Goal: Communication & Community: Answer question/provide support

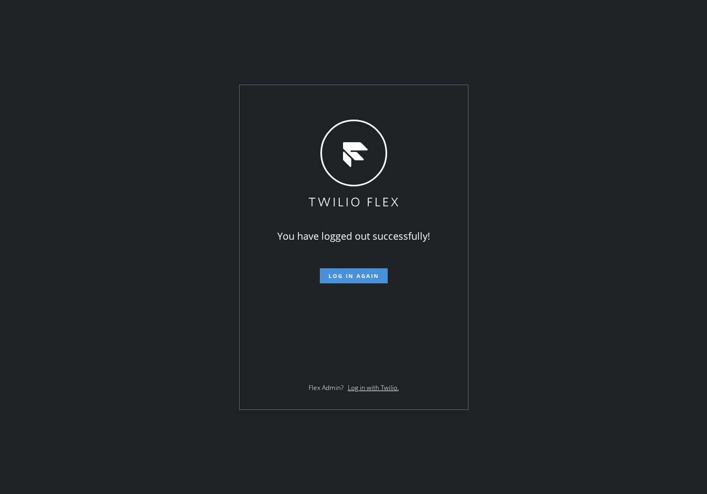
click at [372, 272] on span "Log in again" at bounding box center [353, 276] width 51 height 8
click at [90, 234] on div "You have logged out successfully! Log in again Flex Admin? Log in with Twilio." at bounding box center [353, 247] width 707 height 494
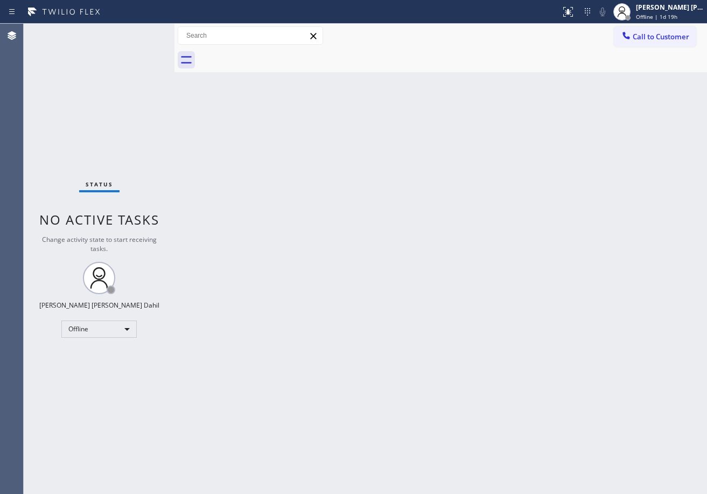
click at [666, 16] on span "Offline | 1d 19h" at bounding box center [656, 17] width 41 height 8
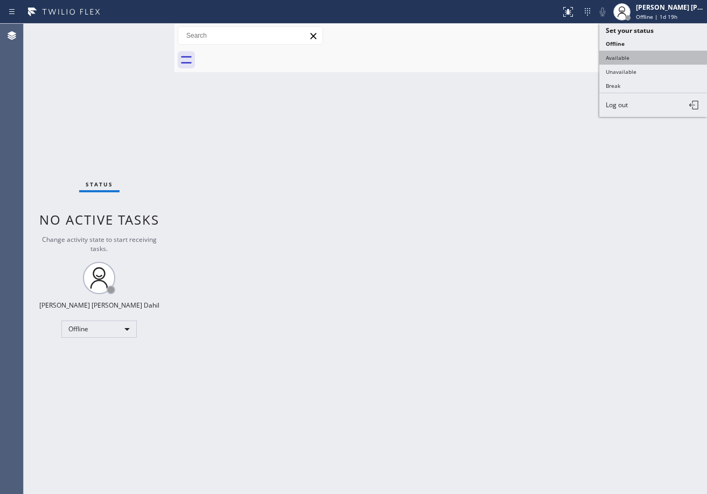
click at [645, 54] on button "Available" at bounding box center [653, 58] width 108 height 14
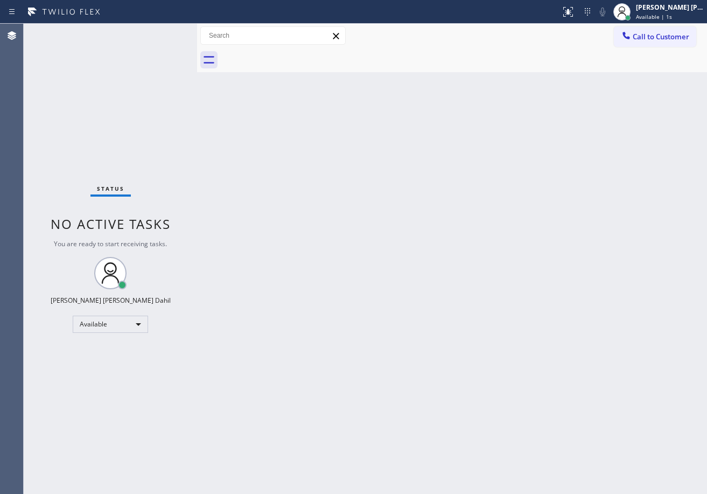
drag, startPoint x: 175, startPoint y: 39, endPoint x: 198, endPoint y: 59, distance: 29.8
click at [197, 59] on div at bounding box center [197, 259] width 0 height 470
click at [525, 392] on div "Back to Dashboard Change Sender ID Customers Technicians Select a contact Outbo…" at bounding box center [452, 259] width 510 height 470
click at [159, 32] on div "Status No active tasks You are ready to start receiving tasks. [PERSON_NAME] [P…" at bounding box center [110, 259] width 173 height 470
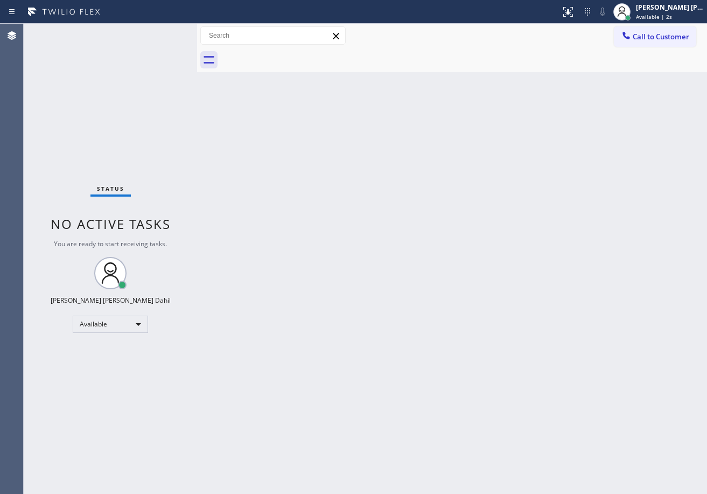
click at [159, 32] on div "Status No active tasks You are ready to start receiving tasks. [PERSON_NAME] [P…" at bounding box center [110, 259] width 173 height 470
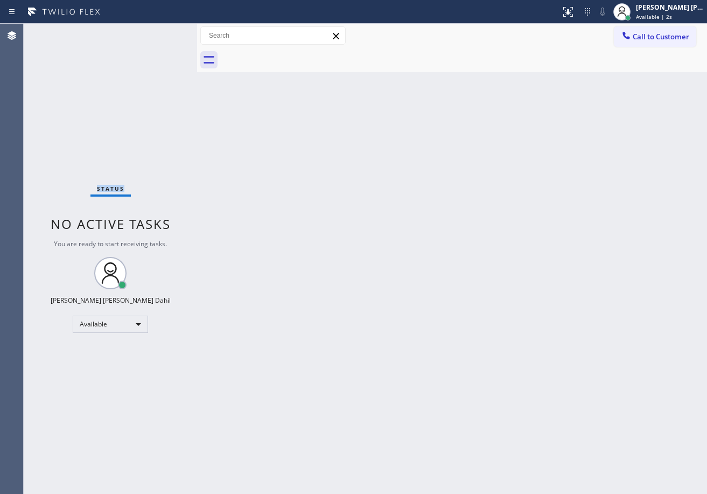
click at [159, 32] on div "Status No active tasks You are ready to start receiving tasks. [PERSON_NAME] [P…" at bounding box center [110, 259] width 173 height 470
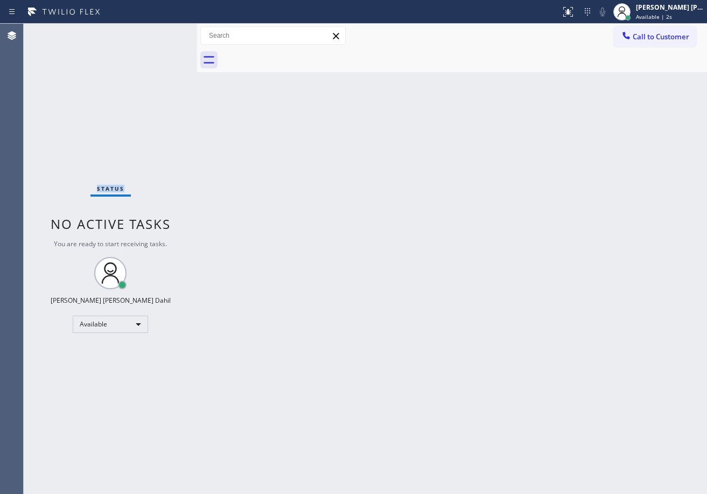
click at [159, 32] on div "Status No active tasks You are ready to start receiving tasks. [PERSON_NAME] [P…" at bounding box center [110, 259] width 173 height 470
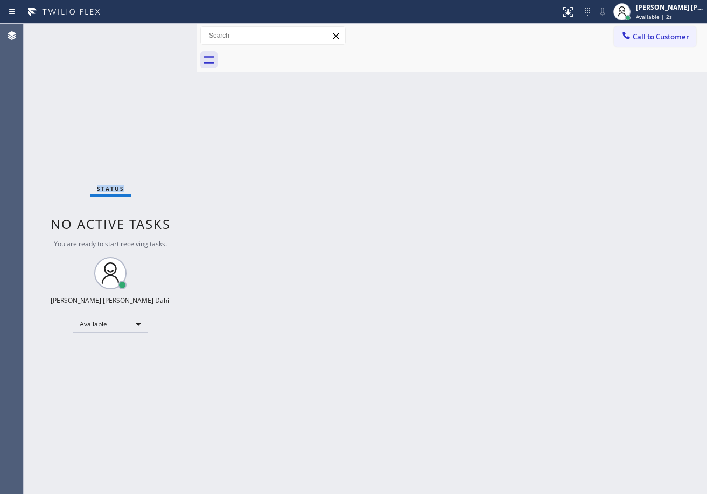
click at [159, 32] on div "Status No active tasks You are ready to start receiving tasks. [PERSON_NAME] [P…" at bounding box center [110, 259] width 173 height 470
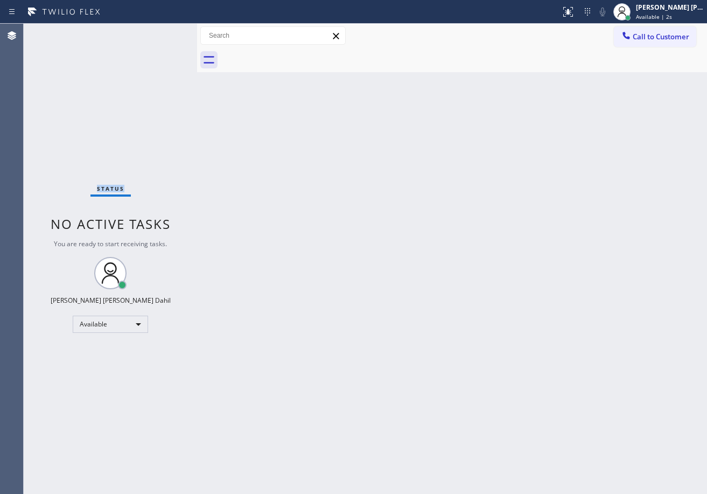
click at [159, 32] on div "Status No active tasks You are ready to start receiving tasks. [PERSON_NAME] [P…" at bounding box center [110, 259] width 173 height 470
click at [593, 455] on div "Back to Dashboard Change Sender ID Customers Technicians Select a contact Outbo…" at bounding box center [452, 259] width 510 height 470
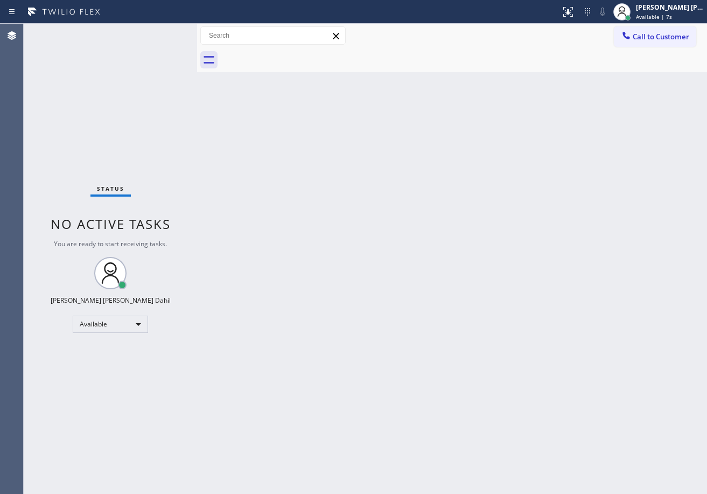
click at [232, 181] on div "Back to Dashboard Change Sender ID Customers Technicians Select a contact Outbo…" at bounding box center [452, 259] width 510 height 470
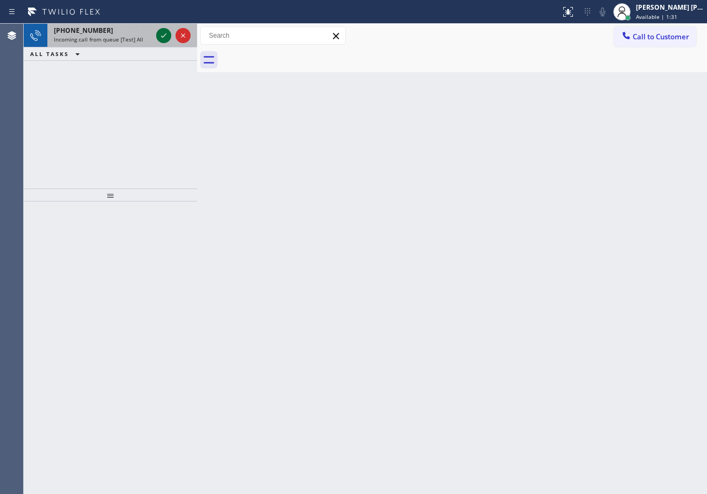
click at [159, 32] on icon at bounding box center [163, 35] width 13 height 13
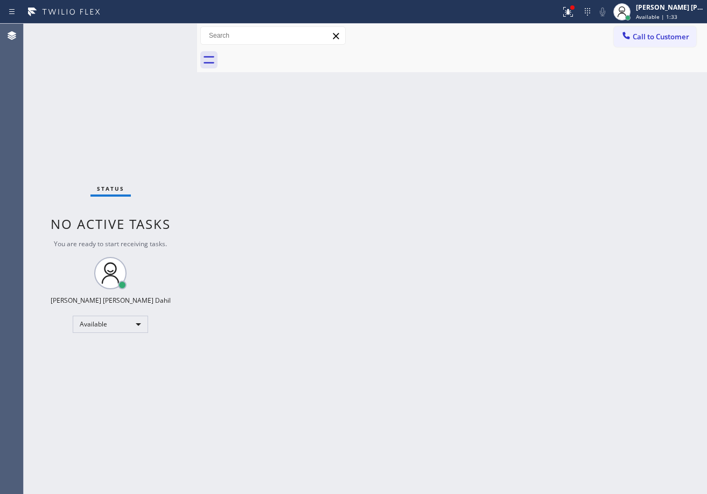
drag, startPoint x: 494, startPoint y: 277, endPoint x: 514, endPoint y: 224, distance: 56.6
click at [503, 258] on div "Back to Dashboard Change Sender ID Customers Technicians Select a contact Outbo…" at bounding box center [452, 259] width 510 height 470
drag, startPoint x: 578, startPoint y: 16, endPoint x: 576, endPoint y: 50, distance: 34.0
click at [574, 18] on icon at bounding box center [567, 11] width 13 height 13
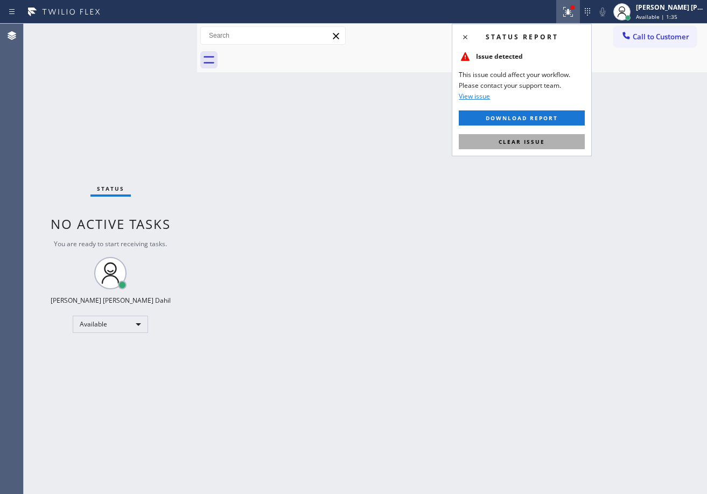
click at [532, 138] on span "Clear issue" at bounding box center [522, 142] width 46 height 8
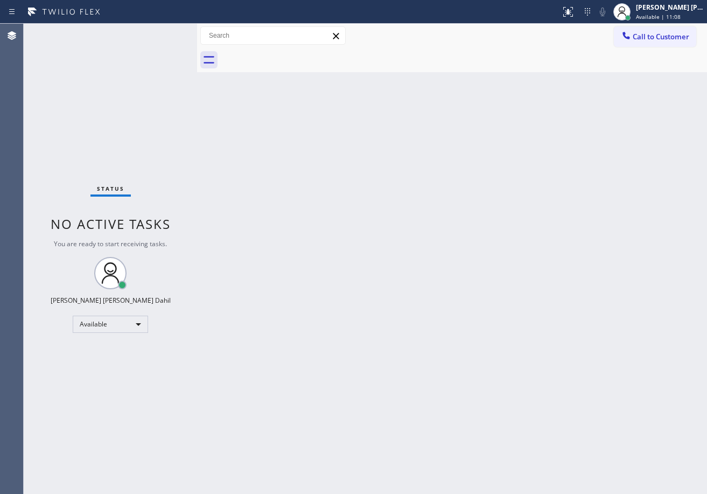
click at [159, 59] on div "Status No active tasks You are ready to start receiving tasks. [PERSON_NAME] [P…" at bounding box center [110, 259] width 173 height 470
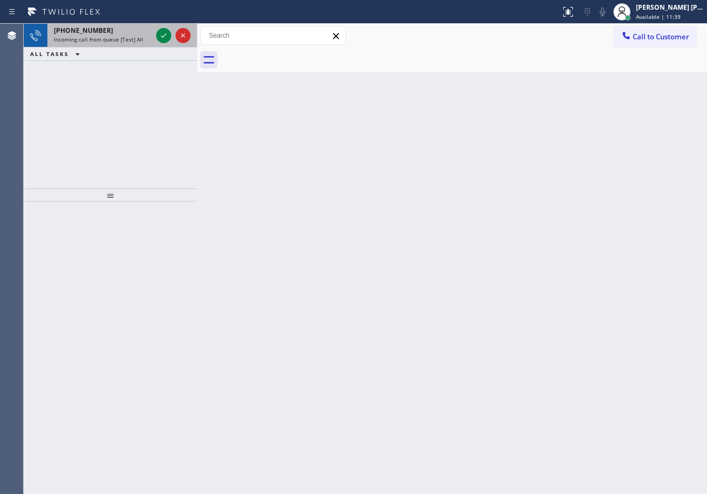
click at [135, 31] on div "[PHONE_NUMBER]" at bounding box center [103, 30] width 98 height 9
click at [139, 30] on div "[PHONE_NUMBER]" at bounding box center [103, 30] width 98 height 9
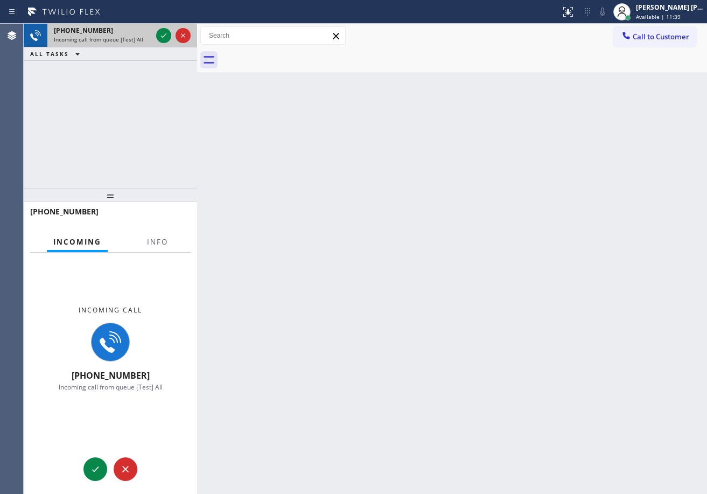
click at [149, 31] on div "[PHONE_NUMBER]" at bounding box center [103, 30] width 98 height 9
click at [150, 31] on div "[PHONE_NUMBER]" at bounding box center [103, 30] width 98 height 9
click at [148, 246] on span "Info" at bounding box center [157, 242] width 21 height 10
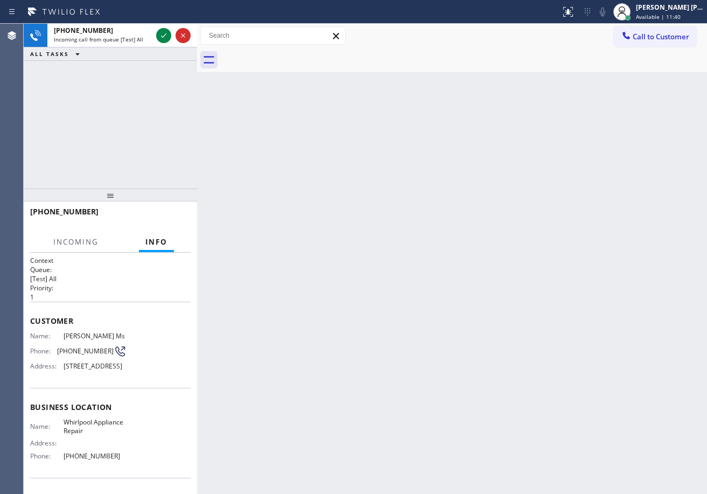
click at [148, 246] on span "Info" at bounding box center [156, 242] width 22 height 10
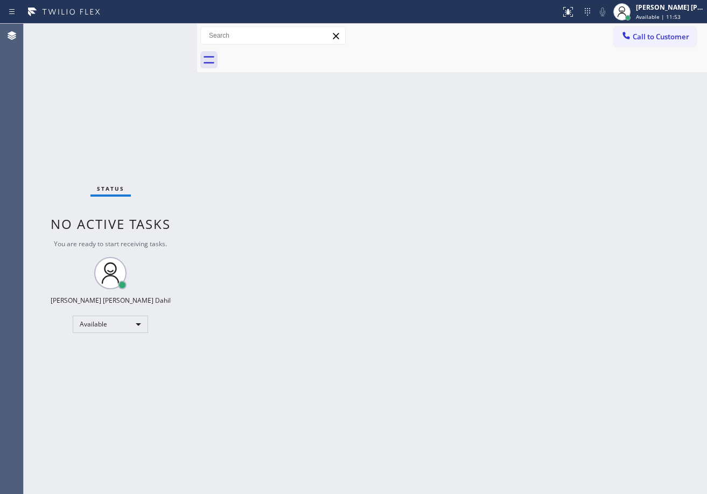
click at [156, 34] on div "Status No active tasks You are ready to start receiving tasks. [PERSON_NAME] [P…" at bounding box center [110, 259] width 173 height 470
click at [410, 457] on div "Back to Dashboard Change Sender ID Customers Technicians Select a contact Outbo…" at bounding box center [452, 259] width 510 height 470
click at [157, 37] on div "Status No active tasks You are ready to start receiving tasks. [PERSON_NAME] [P…" at bounding box center [110, 259] width 173 height 470
click at [162, 32] on div "Status No active tasks You are ready to start receiving tasks. [PERSON_NAME] [P…" at bounding box center [110, 259] width 173 height 470
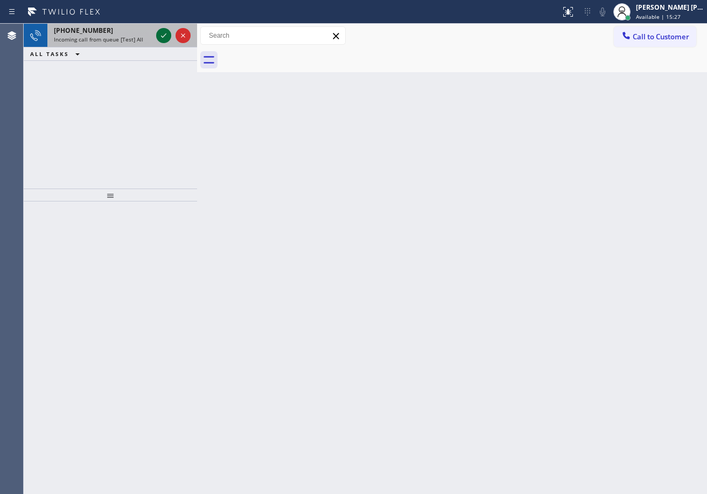
click at [159, 32] on icon at bounding box center [163, 35] width 13 height 13
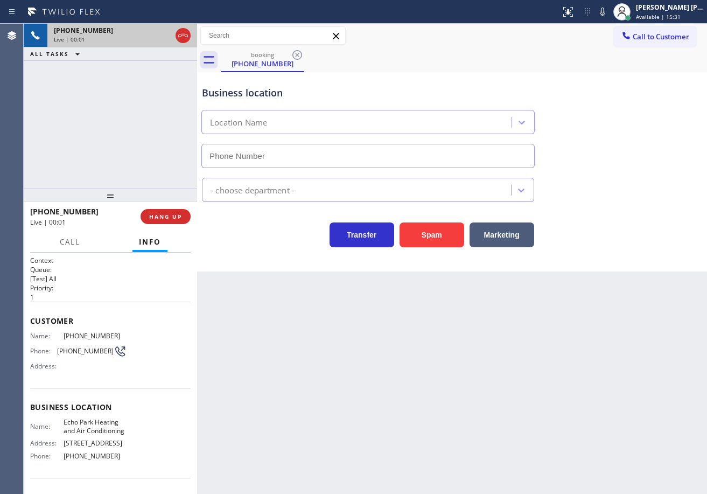
type input "[PHONE_NUMBER]"
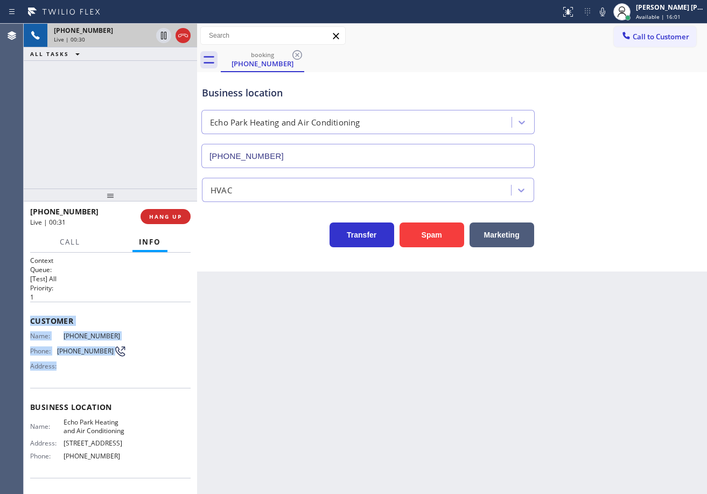
drag, startPoint x: 29, startPoint y: 341, endPoint x: 360, endPoint y: 395, distance: 335.4
click at [129, 362] on div "Context Queue: [Test] All Priority: 1 Customer Name: [PHONE_NUMBER] Phone: [PHO…" at bounding box center [110, 372] width 173 height 241
drag, startPoint x: 360, startPoint y: 395, endPoint x: 278, endPoint y: 391, distance: 82.4
click at [335, 395] on div "Back to Dashboard Change Sender ID Customers Technicians Select a contact Outbo…" at bounding box center [452, 259] width 510 height 470
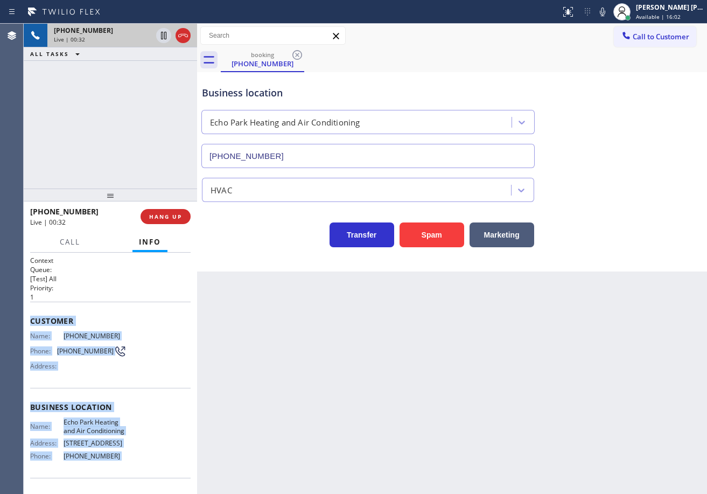
scroll to position [77, 0]
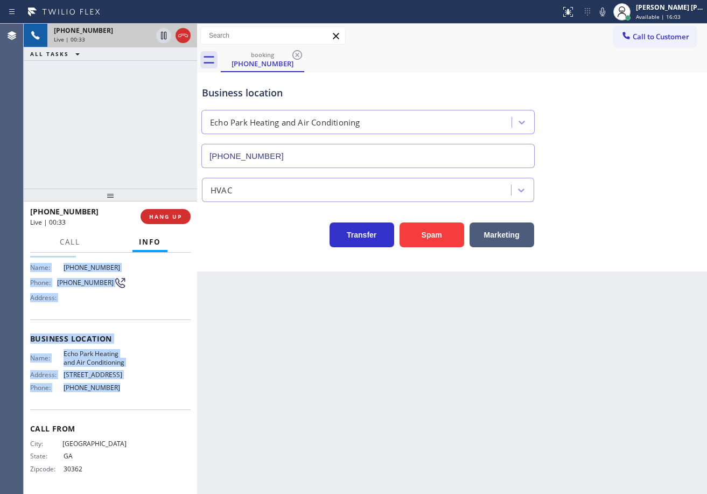
drag, startPoint x: 29, startPoint y: 318, endPoint x: 135, endPoint y: 384, distance: 125.0
click at [134, 386] on div "Context Queue: [Test] All Priority: 1 Customer Name: [PHONE_NUMBER] Phone: [PHO…" at bounding box center [110, 372] width 173 height 241
copy div "Customer Name: [PHONE_NUMBER] Phone: [PHONE_NUMBER] Address: Business location …"
click at [609, 15] on icon at bounding box center [602, 11] width 13 height 13
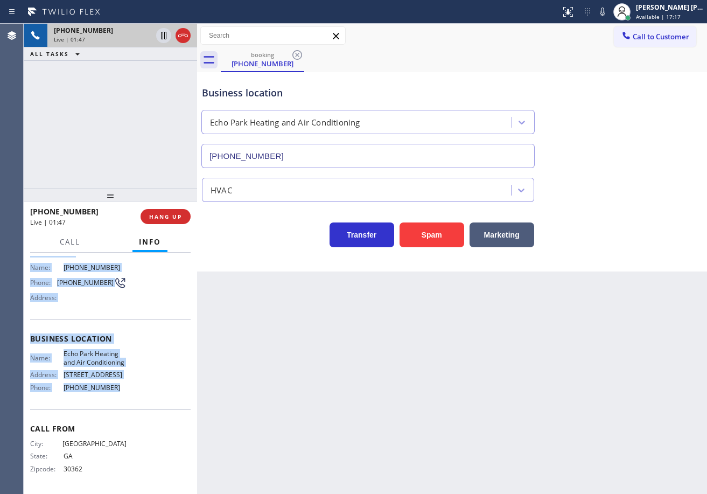
drag, startPoint x: 615, startPoint y: 13, endPoint x: 630, endPoint y: 143, distance: 130.7
click at [605, 13] on icon at bounding box center [602, 12] width 5 height 9
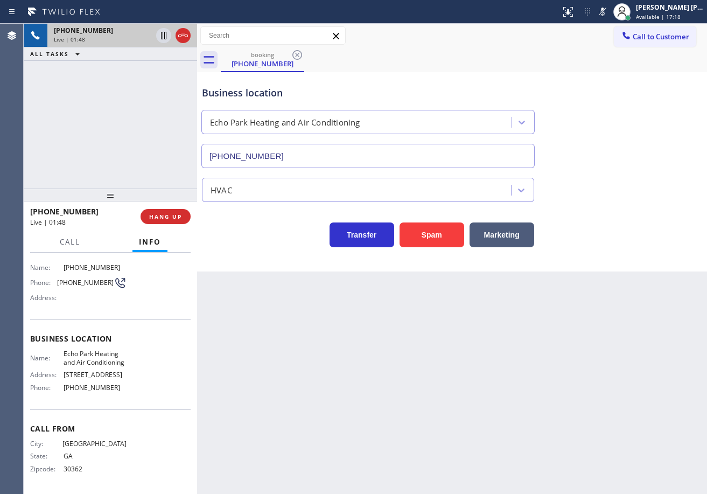
drag, startPoint x: 630, startPoint y: 143, endPoint x: 243, endPoint y: 102, distance: 389.7
click at [629, 143] on div "Business location [GEOGRAPHIC_DATA] Heating and Air Conditioning [PHONE_NUMBER]" at bounding box center [452, 119] width 504 height 97
click at [115, 72] on div "[PHONE_NUMBER] Live | 01:48 ALL TASKS ALL TASKS ACTIVE TASKS TASKS IN WRAP UP" at bounding box center [110, 106] width 173 height 165
click at [162, 41] on icon at bounding box center [163, 35] width 13 height 13
click at [157, 66] on div "[PHONE_NUMBER] Live | 01:49 ALL TASKS ALL TASKS ACTIVE TASKS TASKS IN WRAP UP" at bounding box center [110, 106] width 173 height 165
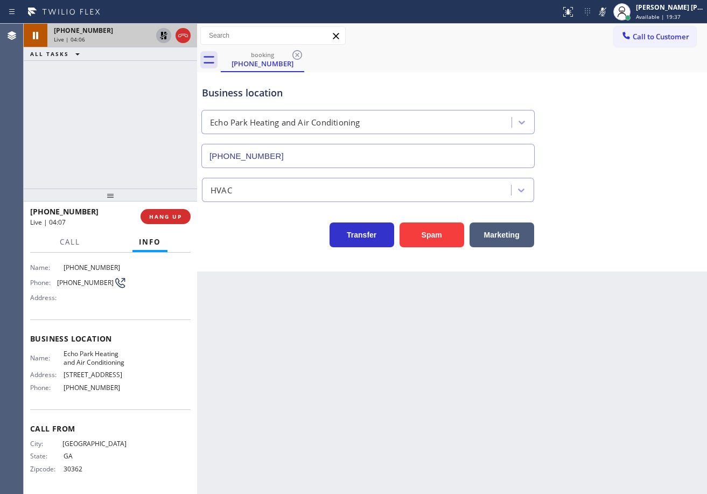
click at [164, 36] on icon at bounding box center [164, 36] width 8 height 8
drag, startPoint x: 602, startPoint y: 110, endPoint x: 565, endPoint y: 214, distance: 109.8
click at [549, 233] on div "Business location [GEOGRAPHIC_DATA] Heating and Air Conditioning [PHONE_NUMBER]…" at bounding box center [452, 161] width 504 height 172
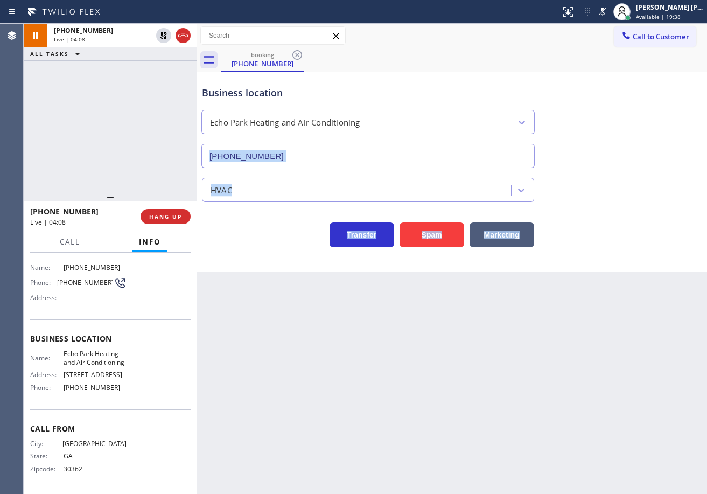
drag, startPoint x: 612, startPoint y: 12, endPoint x: 602, endPoint y: 84, distance: 72.3
click at [609, 15] on icon at bounding box center [602, 11] width 13 height 13
click at [617, 108] on div "Business location [GEOGRAPHIC_DATA] Heating and Air Conditioning [PHONE_NUMBER]" at bounding box center [452, 119] width 504 height 97
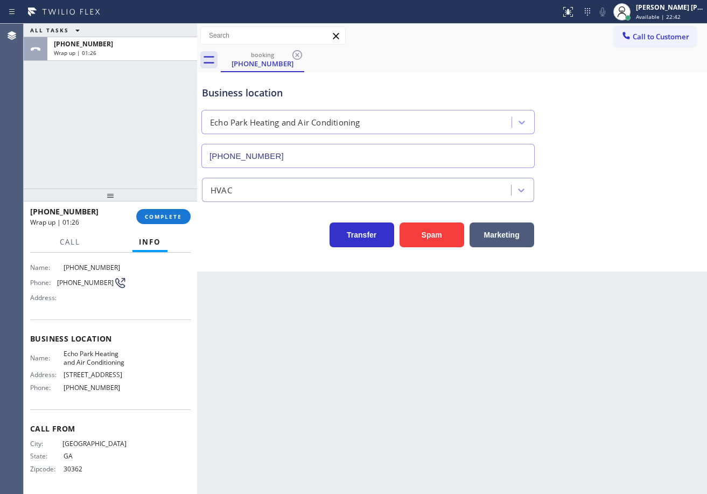
click at [367, 208] on div "Transfer Spam Marketing" at bounding box center [452, 224] width 504 height 45
click at [157, 217] on span "COMPLETE" at bounding box center [163, 217] width 37 height 8
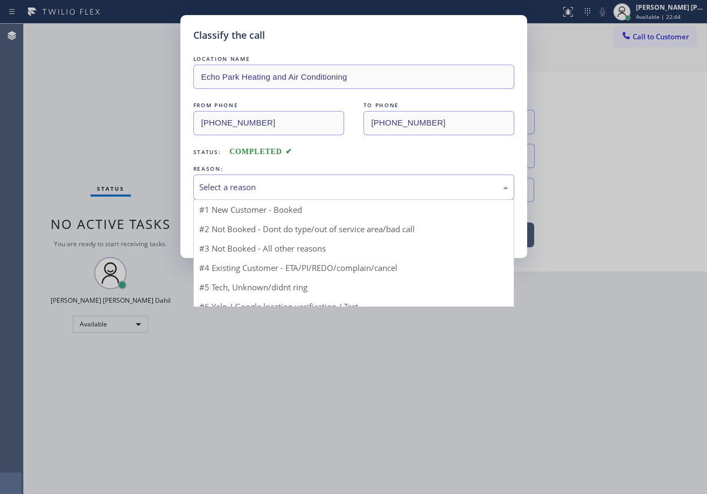
click at [250, 188] on div "Select a reason" at bounding box center [353, 187] width 309 height 12
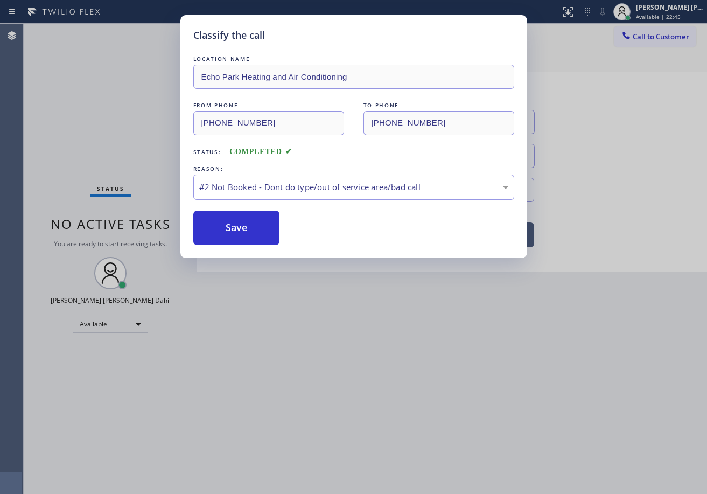
click at [257, 225] on button "Save" at bounding box center [236, 227] width 87 height 34
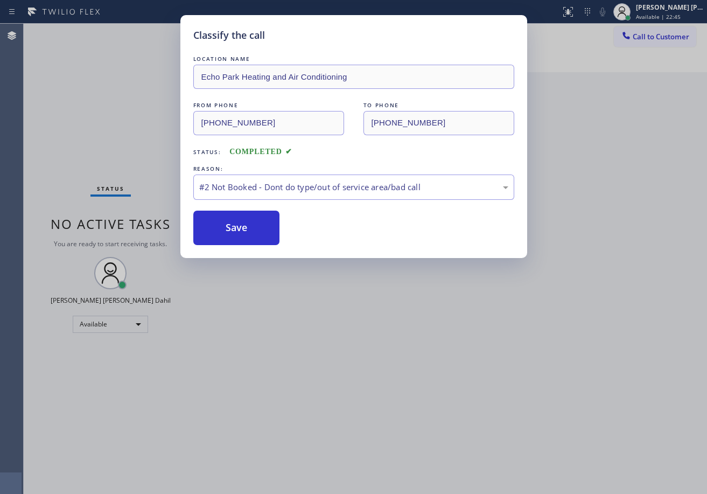
click at [257, 225] on button "Save" at bounding box center [236, 227] width 87 height 34
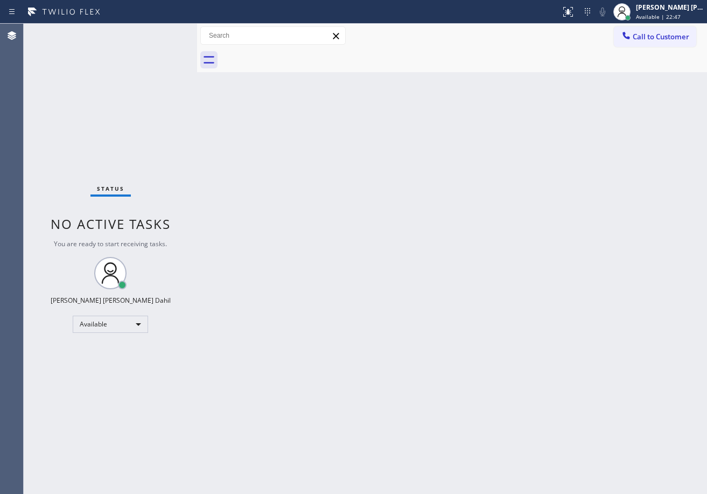
click at [231, 185] on div "Back to Dashboard Change Sender ID Customers Technicians Select a contact Outbo…" at bounding box center [452, 259] width 510 height 470
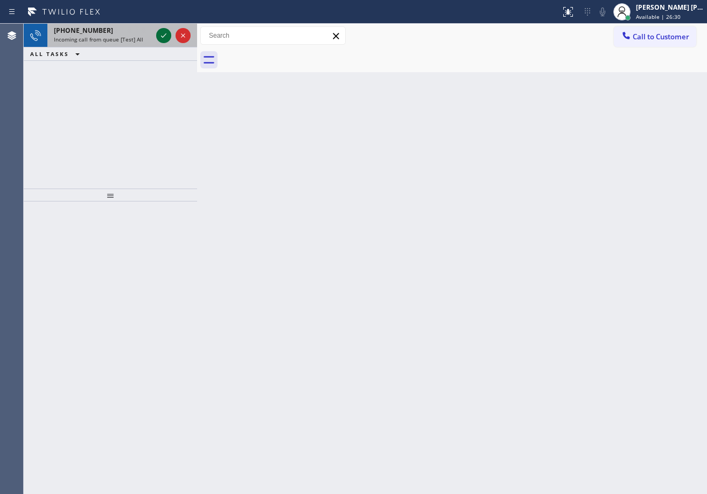
click at [159, 32] on icon at bounding box center [163, 35] width 13 height 13
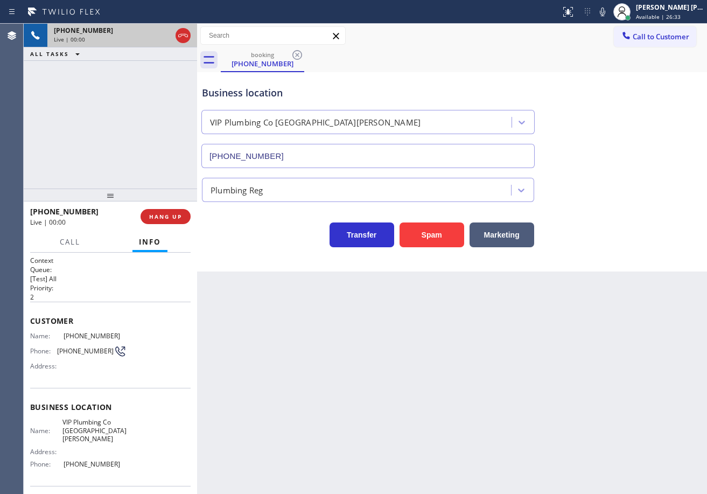
type input "[PHONE_NUMBER]"
drag, startPoint x: 329, startPoint y: 379, endPoint x: 171, endPoint y: 353, distance: 161.0
click at [326, 380] on div "Back to Dashboard Change Sender ID Customers Technicians Select a contact Outbo…" at bounding box center [452, 259] width 510 height 470
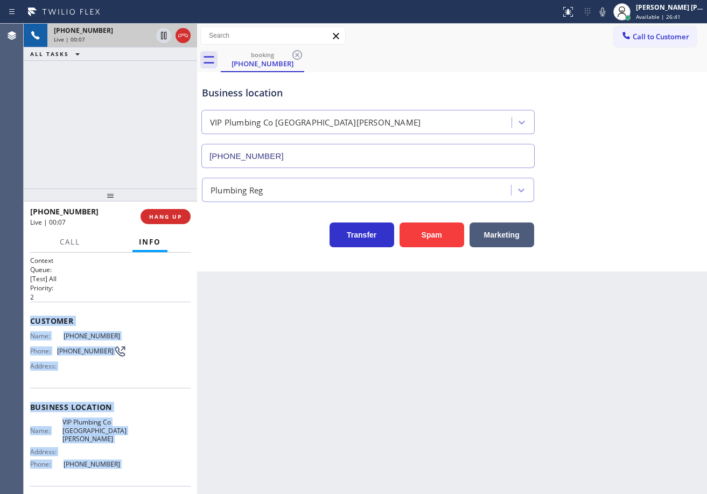
scroll to position [68, 0]
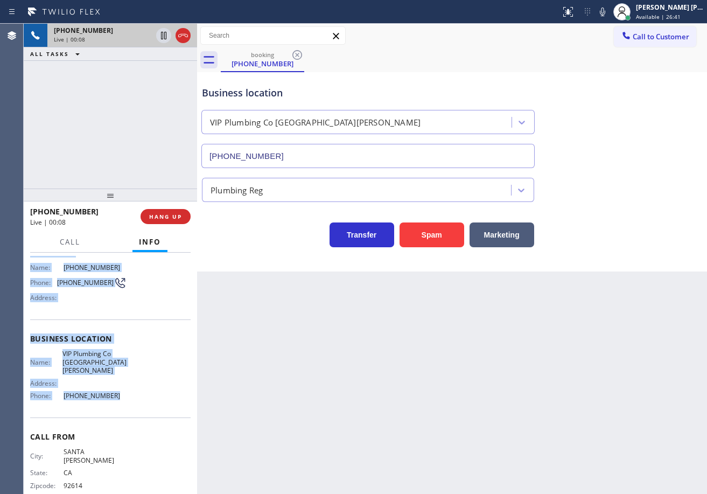
drag, startPoint x: 28, startPoint y: 317, endPoint x: 423, endPoint y: 289, distance: 395.6
click at [124, 408] on div "Context Queue: [Test] All Priority: 2 Customer Name: [PHONE_NUMBER] Phone: [PHO…" at bounding box center [110, 372] width 173 height 241
copy div "Customer Name: [PHONE_NUMBER] Phone: [PHONE_NUMBER] Address: Business location …"
click at [609, 16] on icon at bounding box center [602, 11] width 13 height 13
drag, startPoint x: 610, startPoint y: 13, endPoint x: 630, endPoint y: 62, distance: 53.2
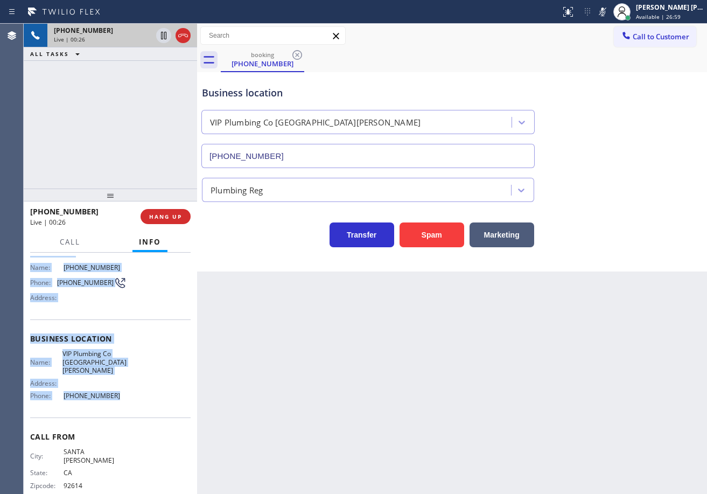
click at [609, 13] on icon at bounding box center [602, 11] width 13 height 13
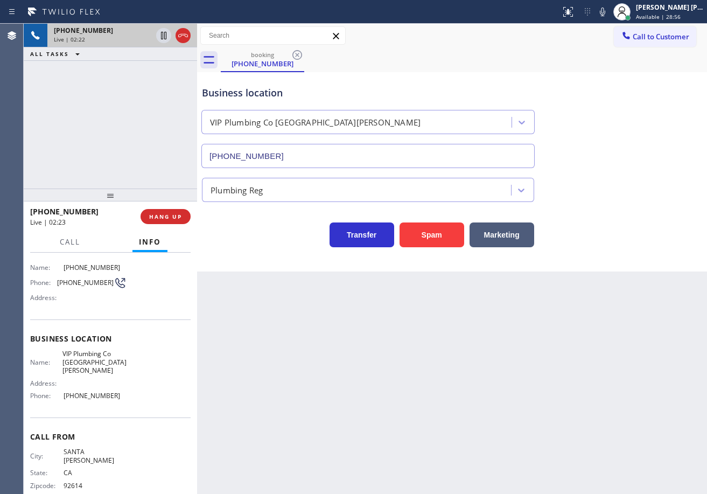
drag, startPoint x: 615, startPoint y: 199, endPoint x: 581, endPoint y: 174, distance: 42.0
click at [616, 199] on div "Plumbing Reg" at bounding box center [452, 187] width 504 height 29
drag, startPoint x: 612, startPoint y: 12, endPoint x: 614, endPoint y: 31, distance: 19.4
click at [609, 17] on icon at bounding box center [602, 11] width 13 height 13
click at [626, 57] on div "booking [PHONE_NUMBER]" at bounding box center [464, 60] width 486 height 24
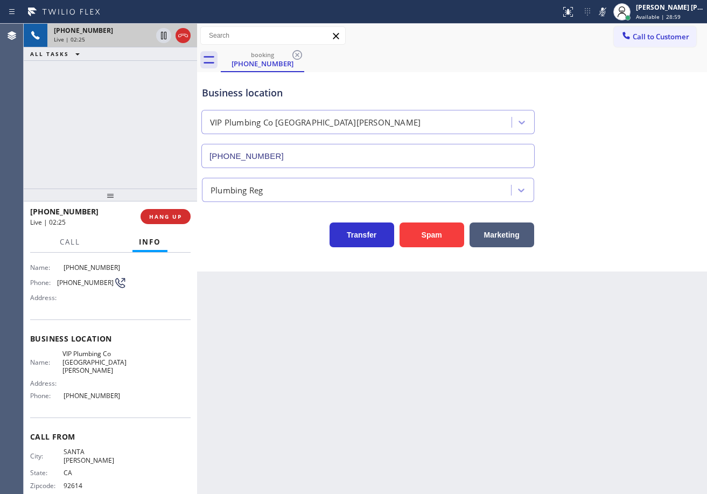
drag, startPoint x: 139, startPoint y: 84, endPoint x: 151, endPoint y: 57, distance: 30.1
click at [143, 79] on div "[PHONE_NUMBER] Live | 02:25 ALL TASKS ALL TASKS ACTIVE TASKS TASKS IN WRAP UP" at bounding box center [110, 106] width 173 height 165
click at [162, 38] on icon at bounding box center [163, 36] width 5 height 8
click at [581, 66] on div "booking [PHONE_NUMBER]" at bounding box center [464, 60] width 486 height 24
click at [609, 12] on icon at bounding box center [602, 11] width 13 height 13
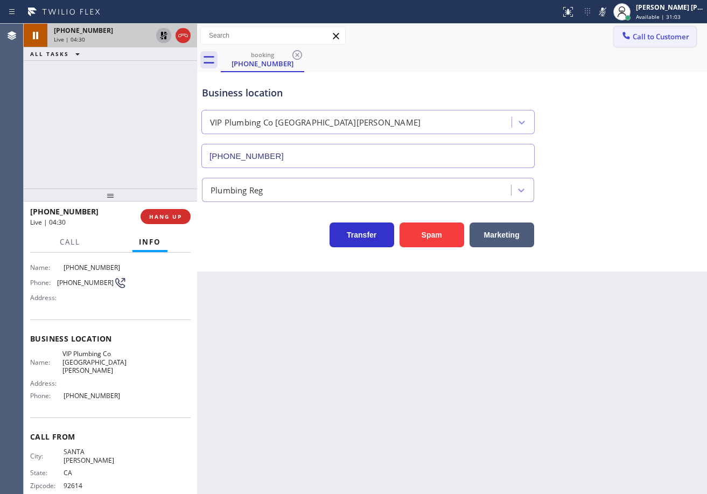
click at [616, 27] on div "Call to Customer Outbound call Location Search location Your caller id phone nu…" at bounding box center [452, 36] width 510 height 24
click at [166, 40] on icon at bounding box center [163, 35] width 13 height 13
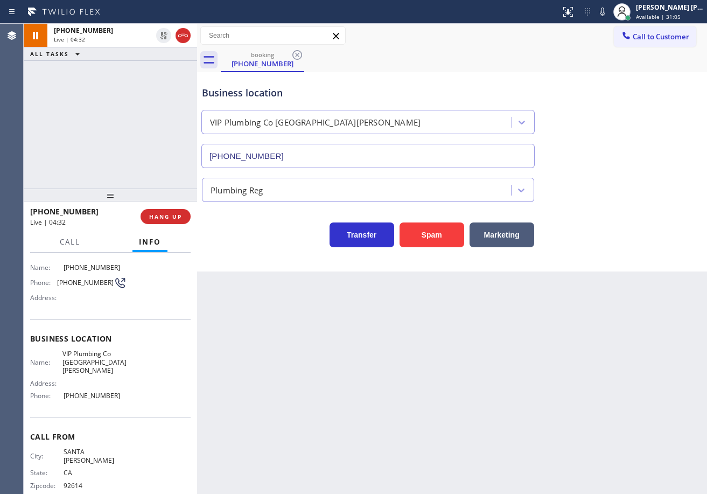
drag, startPoint x: 162, startPoint y: 54, endPoint x: 158, endPoint y: 61, distance: 7.9
click at [160, 58] on div "ALL TASKS ALL TASKS ACTIVE TASKS TASKS IN WRAP UP" at bounding box center [110, 53] width 173 height 13
click at [609, 17] on icon at bounding box center [602, 11] width 13 height 13
click at [605, 16] on icon at bounding box center [602, 12] width 5 height 9
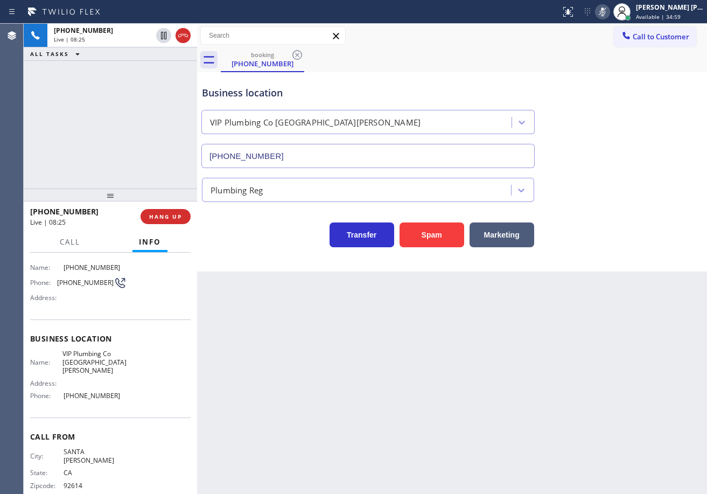
click at [605, 16] on icon at bounding box center [602, 12] width 5 height 9
drag, startPoint x: 636, startPoint y: 208, endPoint x: 582, endPoint y: 347, distance: 148.7
click at [636, 209] on div "Transfer Spam Marketing" at bounding box center [452, 224] width 504 height 45
click at [609, 14] on icon at bounding box center [602, 11] width 13 height 13
click at [653, 113] on div "Business location VIP Plumbing Co [GEOGRAPHIC_DATA][PERSON_NAME] [PHONE_NUMBER]" at bounding box center [452, 119] width 504 height 97
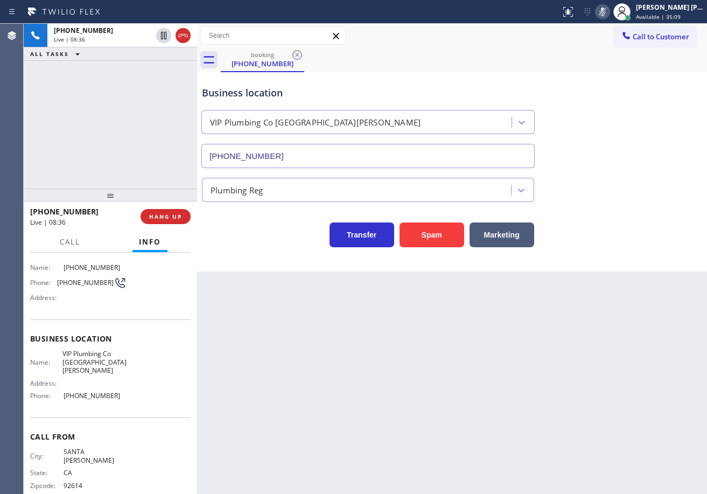
click at [605, 11] on icon at bounding box center [602, 12] width 5 height 9
drag, startPoint x: 654, startPoint y: 201, endPoint x: 582, endPoint y: 250, distance: 86.0
click at [652, 204] on div "Business location VIP Plumbing Co [GEOGRAPHIC_DATA][PERSON_NAME] [PHONE_NUMBER]…" at bounding box center [452, 161] width 504 height 172
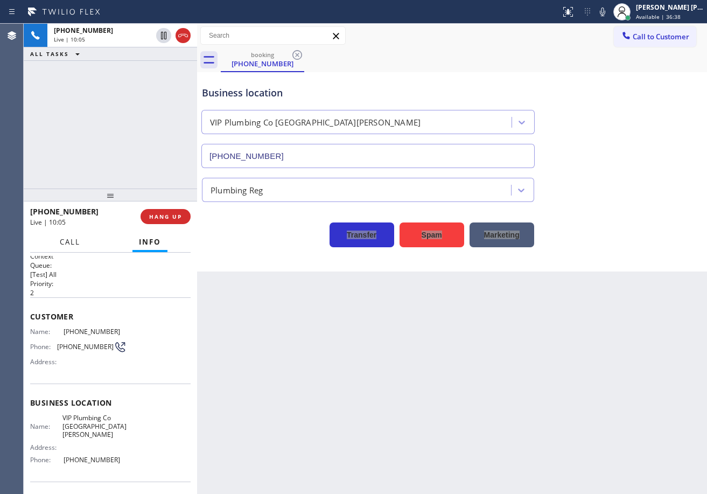
scroll to position [0, 0]
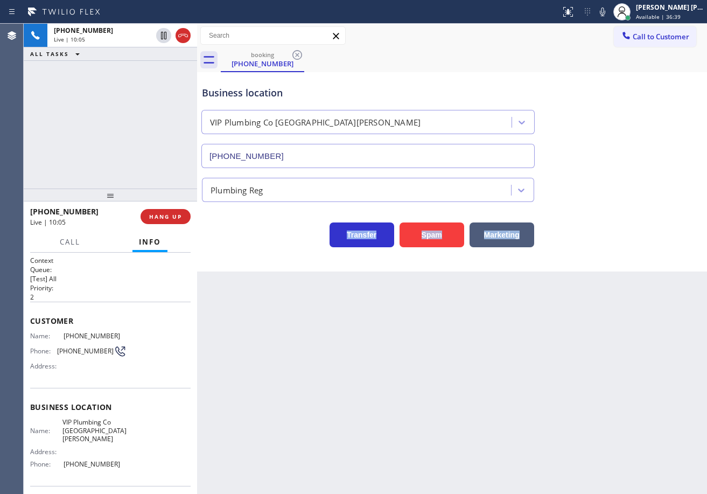
drag, startPoint x: 71, startPoint y: 178, endPoint x: 72, endPoint y: 172, distance: 6.7
click at [72, 177] on div "[PHONE_NUMBER] Live | 10:05 ALL TASKS ALL TASKS ACTIVE TASKS TASKS IN WRAP UP" at bounding box center [110, 106] width 173 height 165
click at [609, 8] on icon at bounding box center [602, 11] width 13 height 13
click at [609, 11] on icon at bounding box center [602, 11] width 13 height 13
click at [616, 173] on div "Plumbing Reg" at bounding box center [452, 187] width 504 height 29
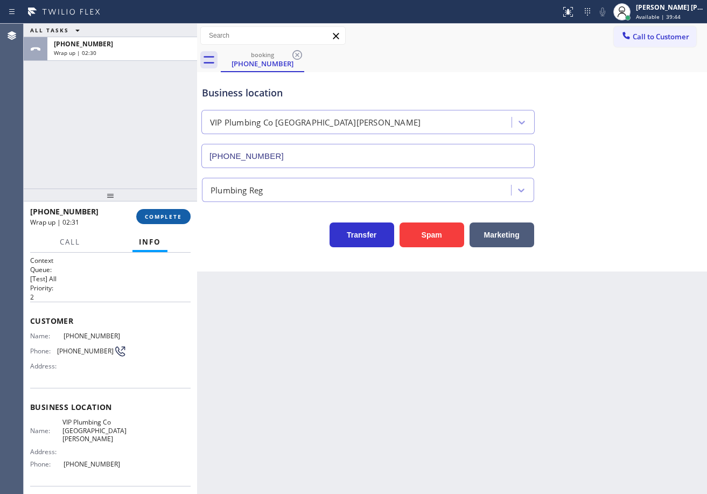
click at [149, 219] on span "COMPLETE" at bounding box center [163, 217] width 37 height 8
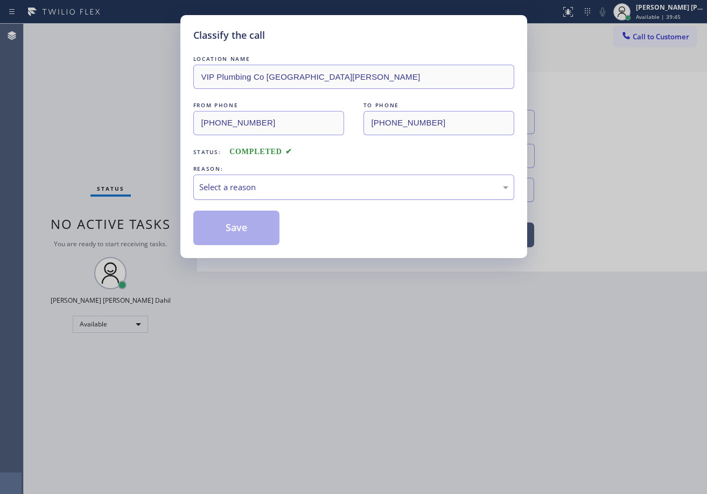
click at [245, 189] on div "Select a reason" at bounding box center [353, 187] width 309 height 12
click at [243, 223] on button "Save" at bounding box center [236, 227] width 87 height 34
click at [243, 224] on button "Save" at bounding box center [236, 227] width 87 height 34
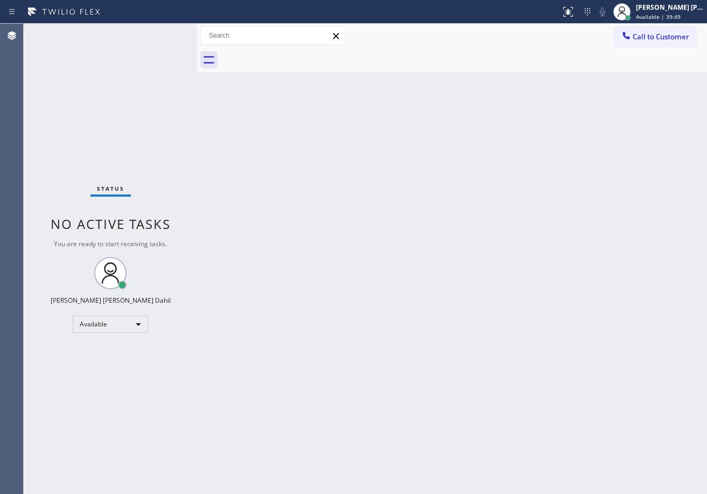
click at [586, 409] on div "Back to Dashboard Change Sender ID Customers Technicians Select a contact Outbo…" at bounding box center [452, 259] width 510 height 470
click at [249, 231] on div "Back to Dashboard Change Sender ID Customers Technicians Select a contact Outbo…" at bounding box center [452, 259] width 510 height 470
click at [309, 257] on div "Back to Dashboard Change Sender ID Customers Technicians Select a contact Outbo…" at bounding box center [452, 259] width 510 height 470
click at [159, 32] on div "Status No active tasks You are ready to start receiving tasks. [PERSON_NAME] [P…" at bounding box center [110, 259] width 173 height 470
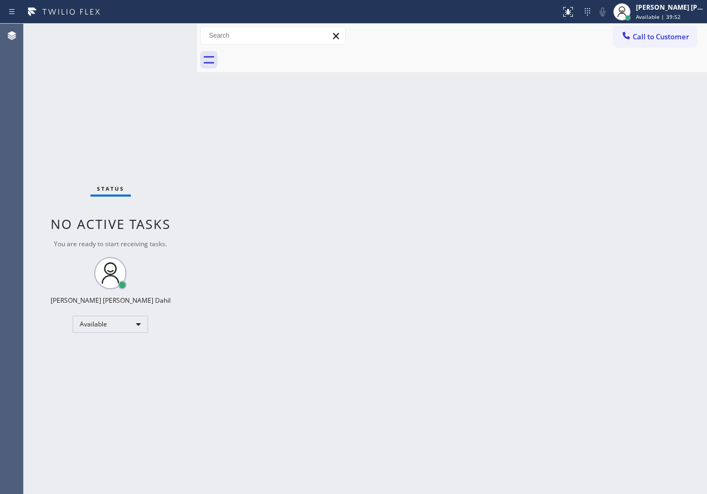
click at [159, 32] on div "Status No active tasks You are ready to start receiving tasks. [PERSON_NAME] [P…" at bounding box center [110, 259] width 173 height 470
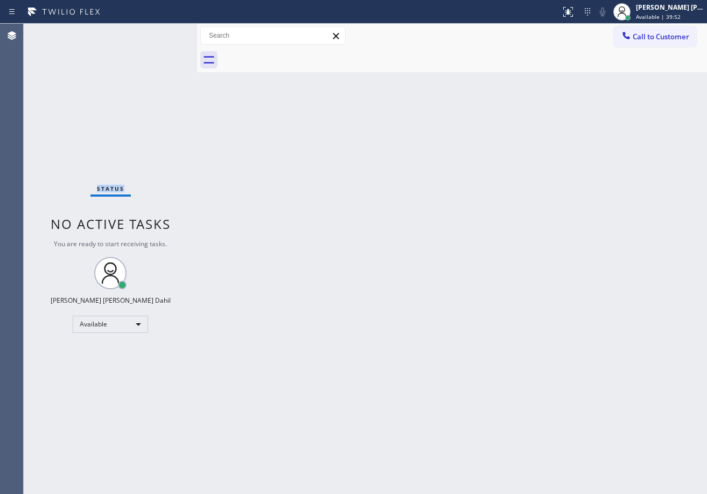
click at [159, 32] on div "Status No active tasks You are ready to start receiving tasks. [PERSON_NAME] [P…" at bounding box center [110, 259] width 173 height 470
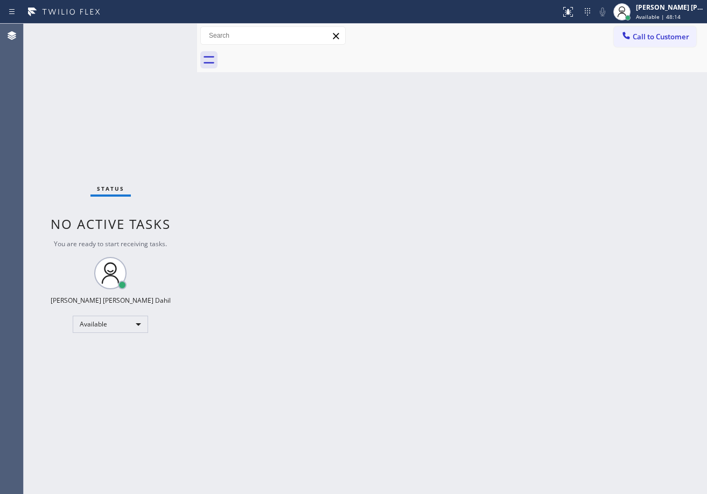
click at [159, 32] on div "Status No active tasks You are ready to start receiving tasks. [PERSON_NAME] [P…" at bounding box center [110, 259] width 173 height 470
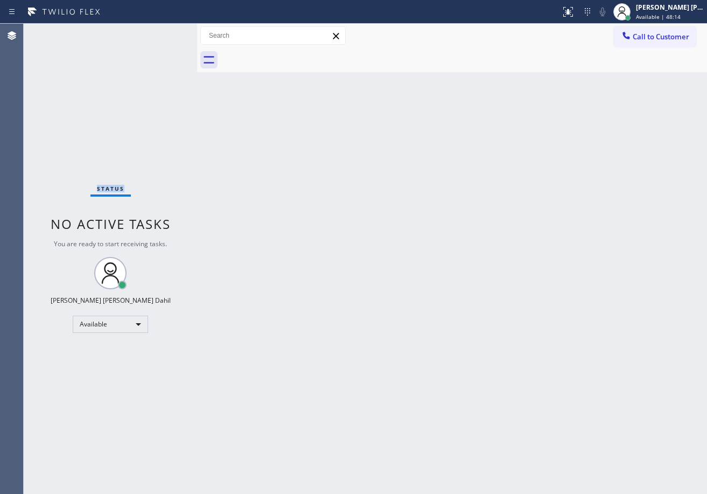
click at [159, 32] on div "Status No active tasks You are ready to start receiving tasks. [PERSON_NAME] [P…" at bounding box center [110, 259] width 173 height 470
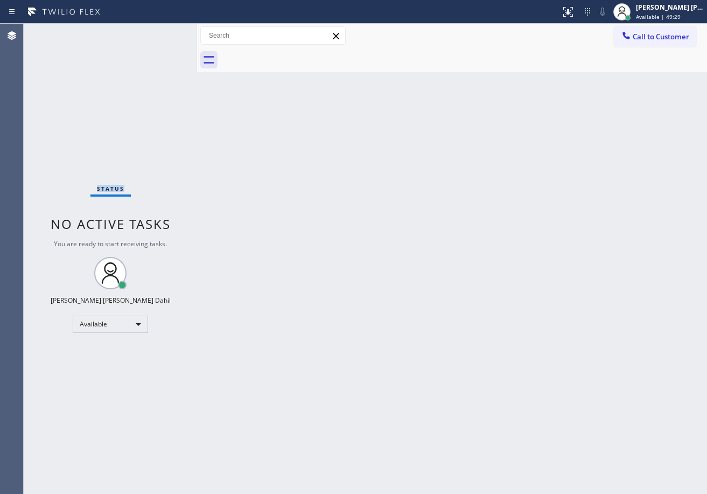
click at [160, 60] on div "Status No active tasks You are ready to start receiving tasks. [PERSON_NAME] [P…" at bounding box center [110, 259] width 173 height 470
click at [298, 195] on div "Back to Dashboard Change Sender ID Customers Technicians Select a contact Outbo…" at bounding box center [452, 259] width 510 height 470
click at [301, 194] on div "Back to Dashboard Change Sender ID Customers Technicians Select a contact Outbo…" at bounding box center [452, 259] width 510 height 470
click at [654, 19] on span "Available | 1h 6min" at bounding box center [661, 17] width 51 height 8
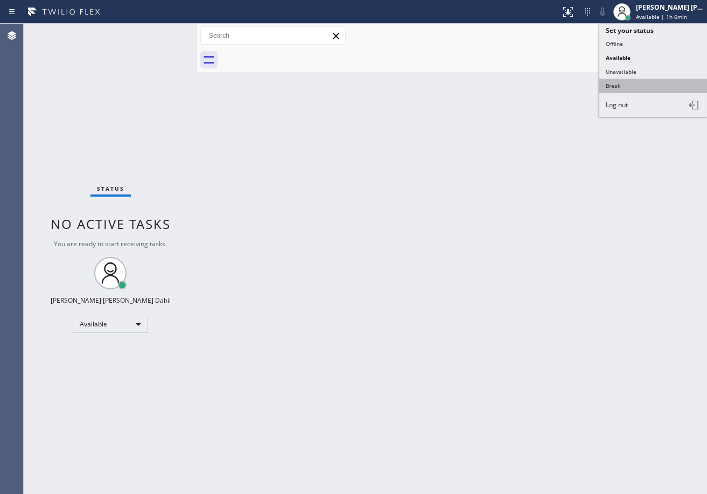
click at [637, 86] on button "Break" at bounding box center [653, 86] width 108 height 14
click at [637, 86] on div "Back to Dashboard Change Sender ID Customers Technicians Select a contact Outbo…" at bounding box center [452, 259] width 510 height 470
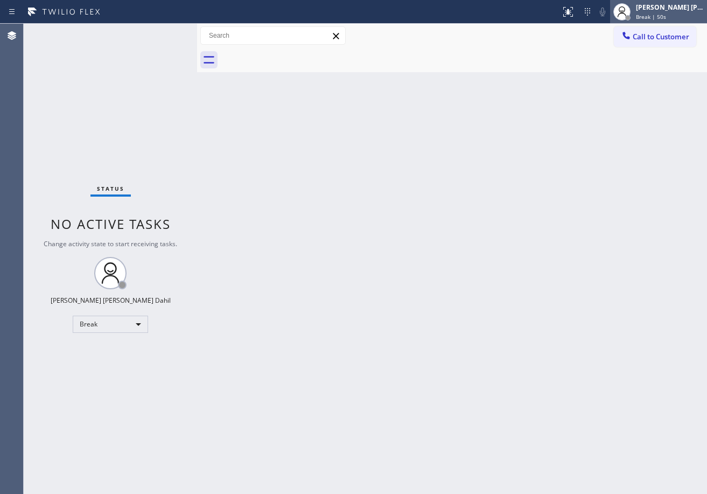
click at [649, 16] on span "Break | 50s" at bounding box center [651, 17] width 30 height 8
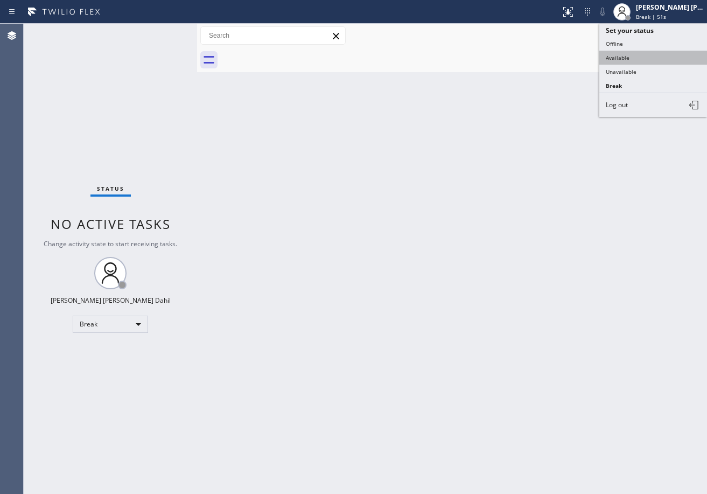
click at [642, 57] on button "Available" at bounding box center [653, 58] width 108 height 14
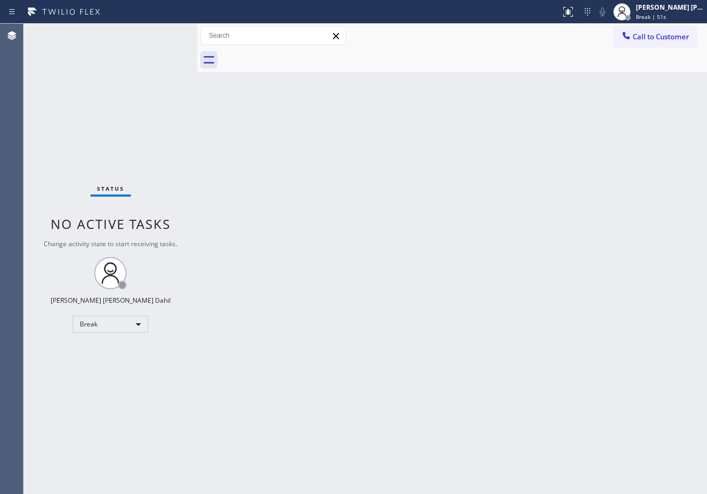
click at [633, 99] on div "Back to Dashboard Change Sender ID Customers Technicians Select a contact Outbo…" at bounding box center [452, 259] width 510 height 470
click at [159, 32] on div "Status No active tasks You are ready to start receiving tasks. [PERSON_NAME] [P…" at bounding box center [110, 259] width 173 height 470
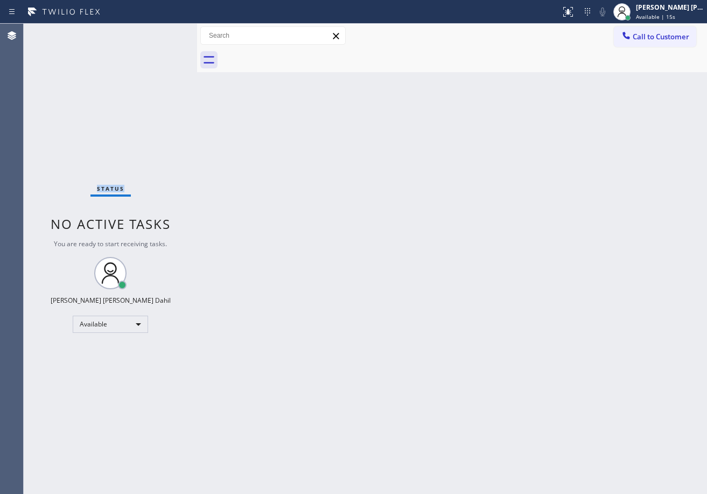
click at [159, 32] on div "Status No active tasks You are ready to start receiving tasks. [PERSON_NAME] [P…" at bounding box center [110, 259] width 173 height 470
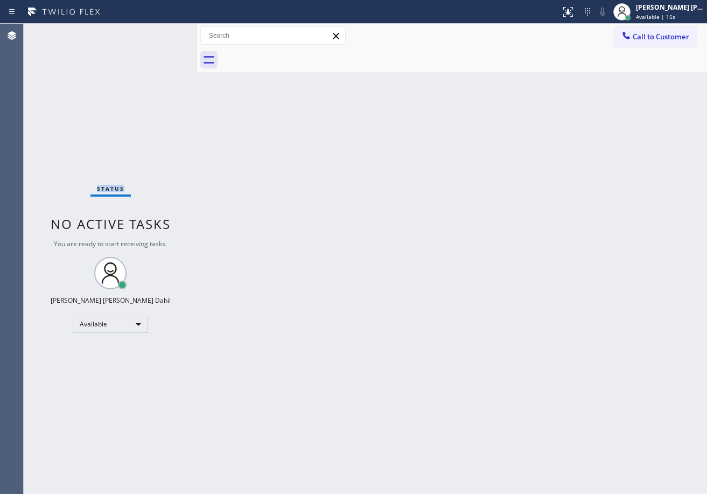
click at [159, 32] on div "Status No active tasks You are ready to start receiving tasks. [PERSON_NAME] [P…" at bounding box center [110, 259] width 173 height 470
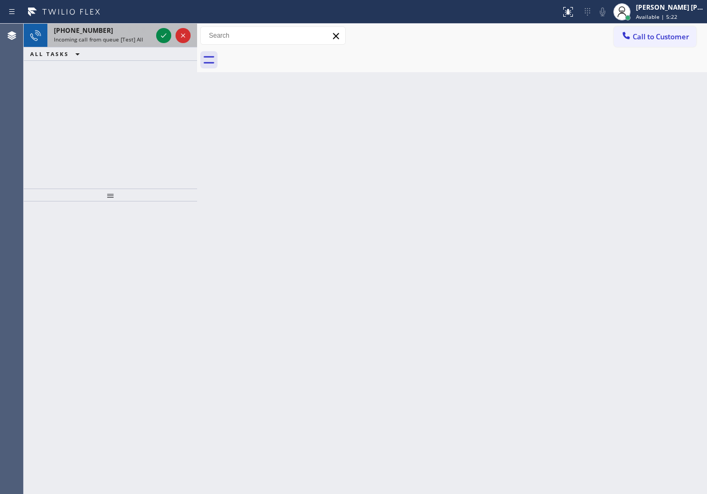
click at [131, 39] on span "Incoming call from queue [Test] All" at bounding box center [98, 40] width 89 height 8
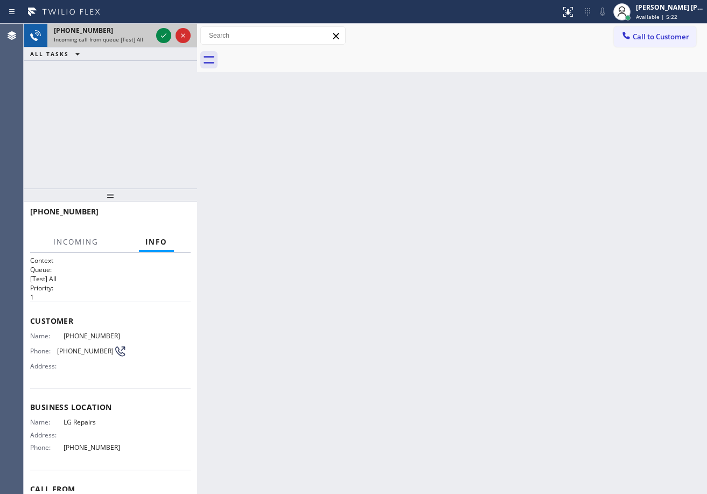
click at [131, 39] on span "Incoming call from queue [Test] All" at bounding box center [98, 40] width 89 height 8
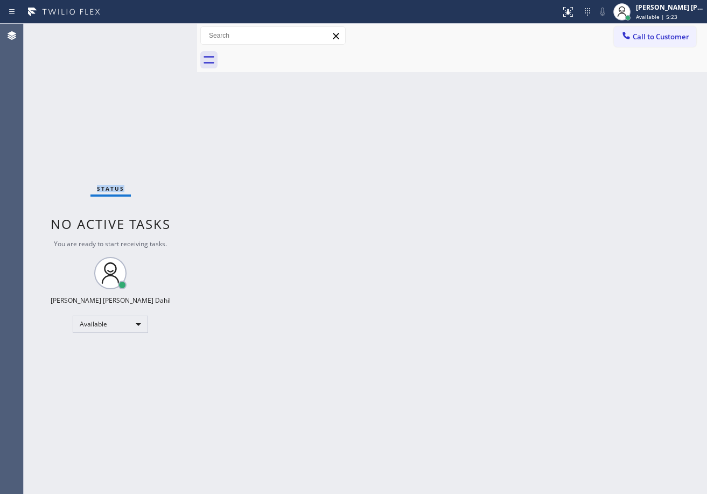
click at [131, 39] on div "Status No active tasks You are ready to start receiving tasks. [PERSON_NAME] [P…" at bounding box center [110, 259] width 173 height 470
click at [141, 46] on div "Status No active tasks You are ready to start receiving tasks. [PERSON_NAME] [P…" at bounding box center [110, 259] width 173 height 470
click at [135, 45] on div "Status No active tasks You are ready to start receiving tasks. [PERSON_NAME] [P…" at bounding box center [110, 259] width 173 height 470
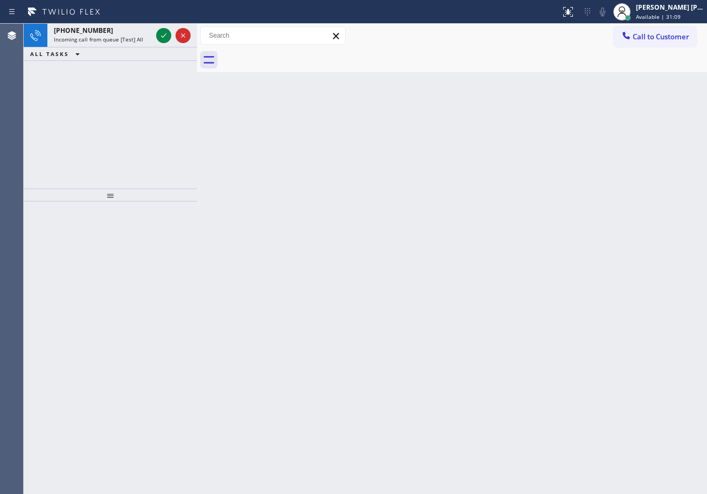
click at [580, 179] on div "Back to Dashboard Change Sender ID Customers Technicians Select a contact Outbo…" at bounding box center [452, 259] width 510 height 470
click at [130, 32] on div "[PHONE_NUMBER]" at bounding box center [103, 30] width 98 height 9
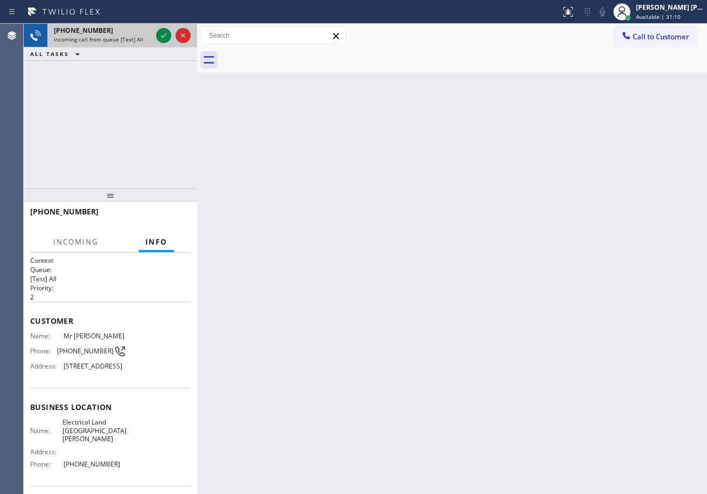
click at [127, 33] on div "[PHONE_NUMBER]" at bounding box center [103, 30] width 98 height 9
click at [127, 34] on div "[PHONE_NUMBER]" at bounding box center [103, 30] width 98 height 9
drag, startPoint x: 127, startPoint y: 34, endPoint x: 116, endPoint y: 41, distance: 13.1
click at [126, 35] on div "[PHONE_NUMBER] Incoming call from queue [Test] All" at bounding box center [100, 36] width 107 height 24
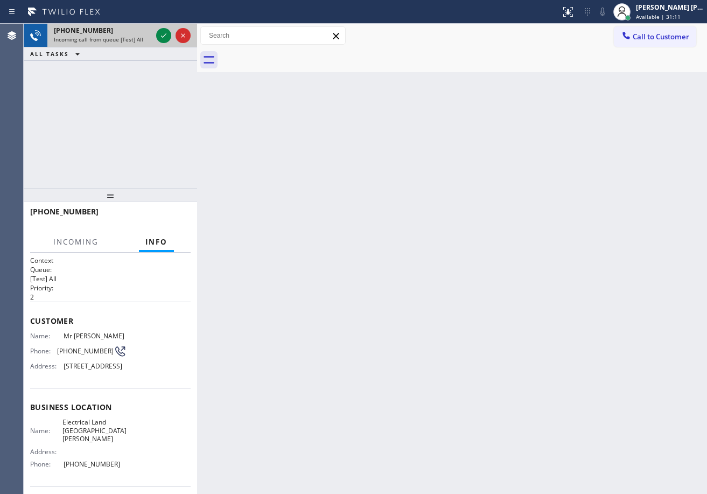
click at [116, 41] on span "Incoming call from queue [Test] All" at bounding box center [98, 40] width 89 height 8
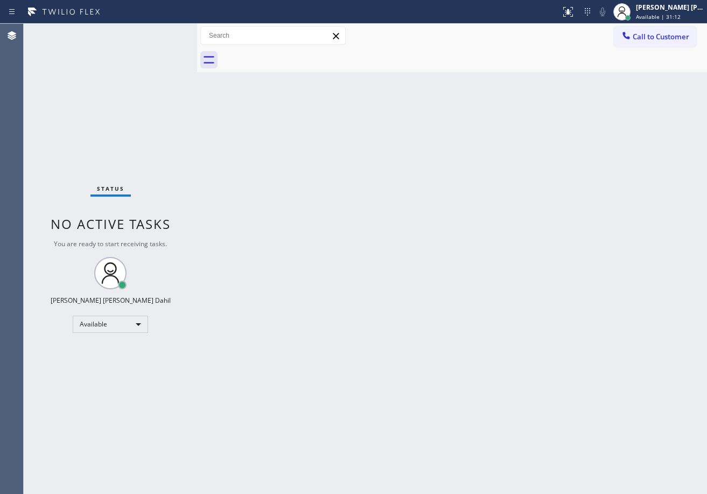
click at [116, 41] on div "Status No active tasks You are ready to start receiving tasks. [PERSON_NAME] [P…" at bounding box center [110, 259] width 173 height 470
click at [656, 17] on span "Available | 31:13" at bounding box center [658, 17] width 45 height 8
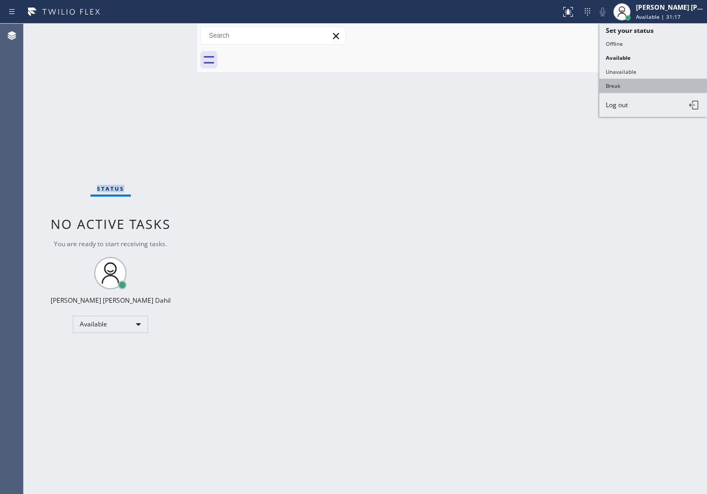
click at [634, 88] on button "Break" at bounding box center [653, 86] width 108 height 14
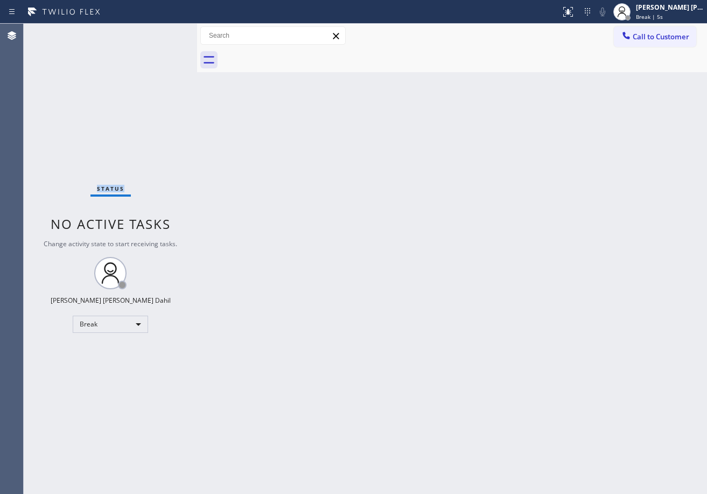
drag, startPoint x: 651, startPoint y: 11, endPoint x: 651, endPoint y: 23, distance: 12.4
click at [651, 13] on div "[PERSON_NAME] [PERSON_NAME] Dahil Break | 5s" at bounding box center [670, 11] width 73 height 19
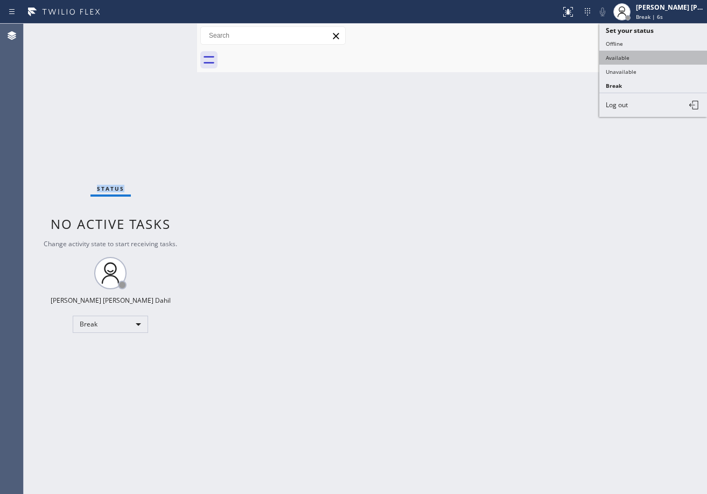
click at [641, 55] on button "Available" at bounding box center [653, 58] width 108 height 14
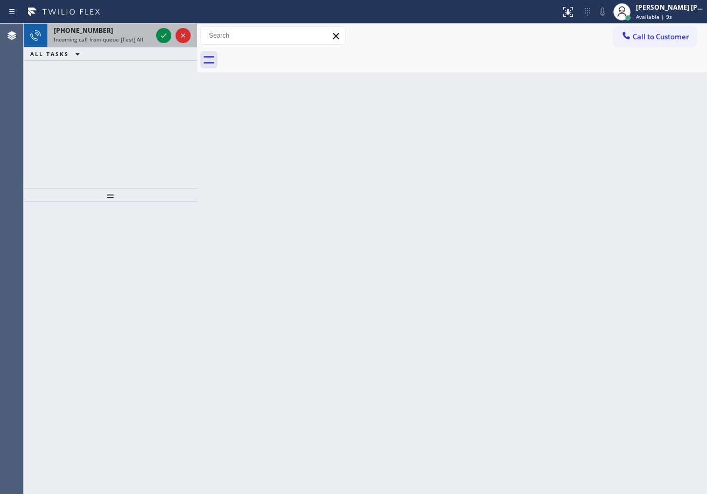
click at [128, 34] on div "[PHONE_NUMBER]" at bounding box center [103, 30] width 98 height 9
click at [129, 35] on div "[PHONE_NUMBER] Incoming call from queue [Test] All" at bounding box center [100, 36] width 107 height 24
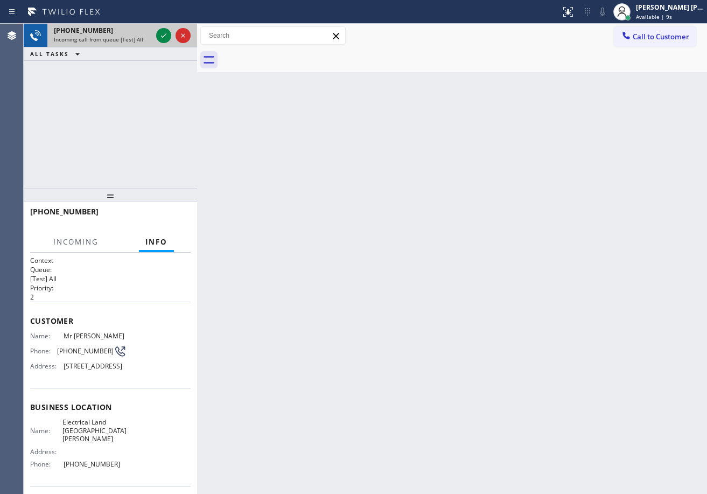
click at [129, 35] on div "[PHONE_NUMBER] Incoming call from queue [Test] All" at bounding box center [100, 36] width 107 height 24
click at [129, 36] on div "[PHONE_NUMBER] Incoming call from queue [Test] All" at bounding box center [100, 36] width 107 height 24
drag, startPoint x: 129, startPoint y: 36, endPoint x: 152, endPoint y: 41, distance: 23.8
click at [130, 37] on span "Incoming call from queue [Test] All" at bounding box center [98, 40] width 89 height 8
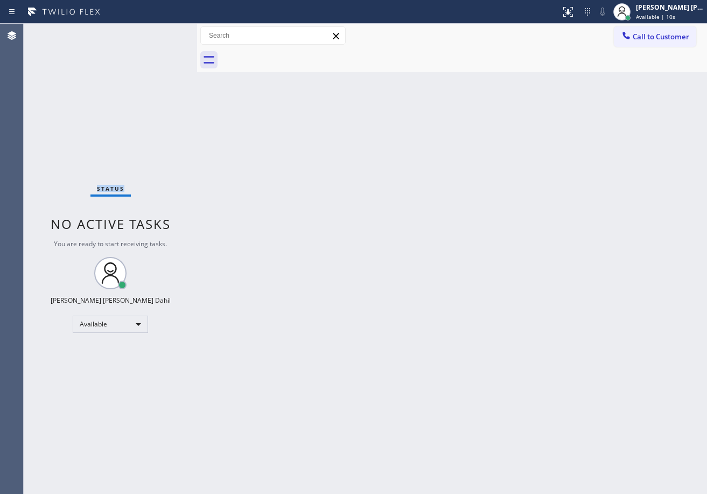
click at [164, 39] on div "Status No active tasks You are ready to start receiving tasks. [PERSON_NAME] [P…" at bounding box center [110, 259] width 173 height 470
click at [162, 38] on div "Status No active tasks You are ready to start receiving tasks. [PERSON_NAME] [P…" at bounding box center [110, 259] width 173 height 470
click at [673, 17] on span "Available | 2:48" at bounding box center [656, 17] width 41 height 8
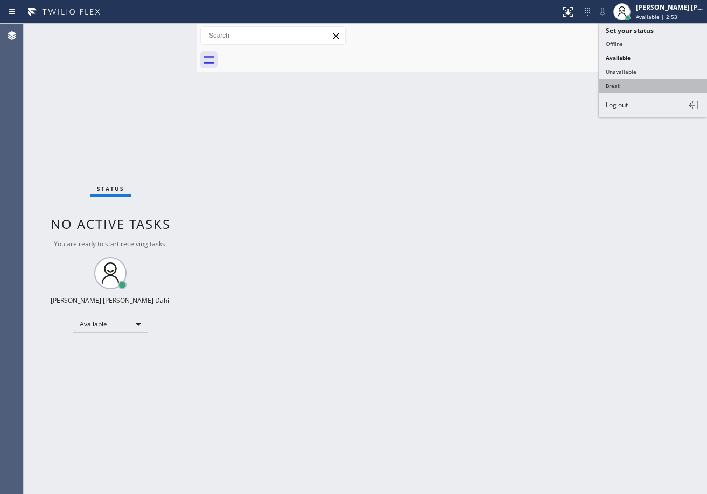
click at [632, 84] on button "Break" at bounding box center [653, 86] width 108 height 14
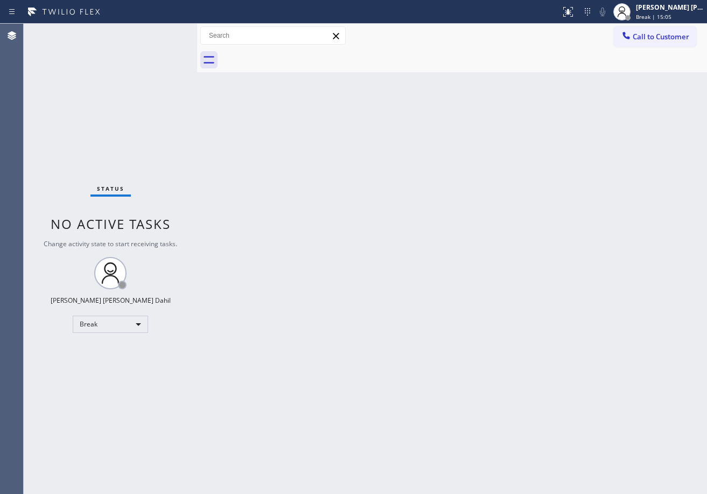
drag, startPoint x: 679, startPoint y: 16, endPoint x: 670, endPoint y: 25, distance: 12.9
click at [671, 16] on span "Break | 15:05" at bounding box center [654, 17] width 36 height 8
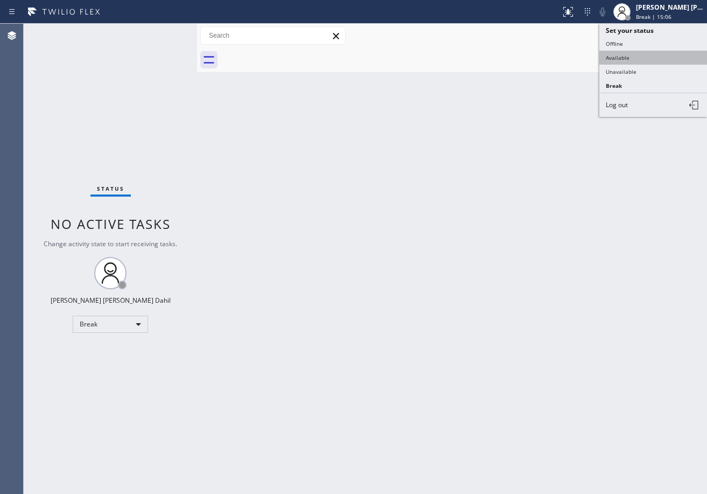
click at [654, 57] on button "Available" at bounding box center [653, 58] width 108 height 14
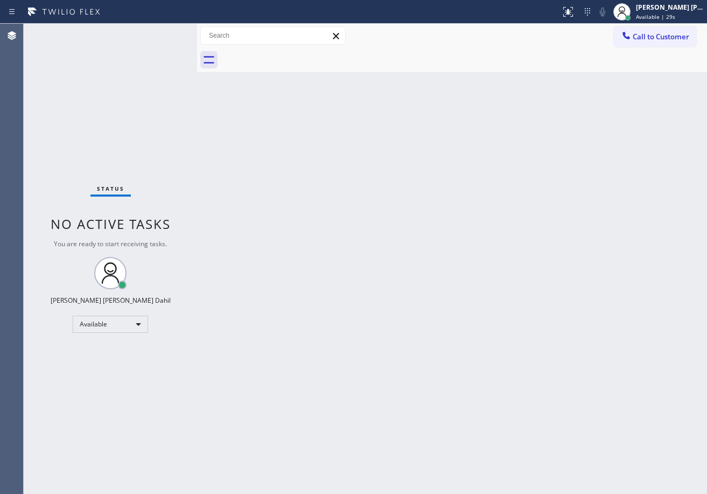
drag, startPoint x: 114, startPoint y: 130, endPoint x: 405, endPoint y: 390, distance: 390.1
click at [114, 130] on div "Status No active tasks You are ready to start receiving tasks. [PERSON_NAME] [P…" at bounding box center [110, 259] width 173 height 470
drag, startPoint x: 430, startPoint y: 284, endPoint x: 423, endPoint y: 283, distance: 7.0
click at [423, 283] on div "Back to Dashboard Change Sender ID Customers Technicians Select a contact Outbo…" at bounding box center [452, 259] width 510 height 470
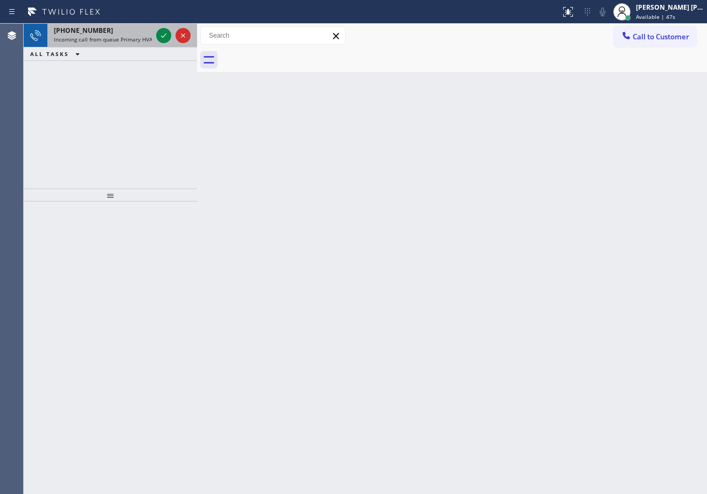
click at [138, 38] on span "Incoming call from queue Primary HVAC" at bounding box center [105, 40] width 102 height 8
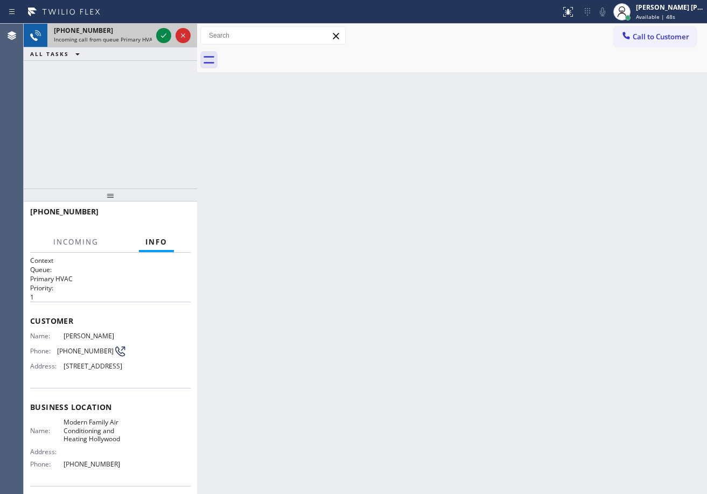
click at [138, 38] on span "Incoming call from queue Primary HVAC" at bounding box center [105, 40] width 102 height 8
click at [159, 32] on icon at bounding box center [163, 35] width 13 height 13
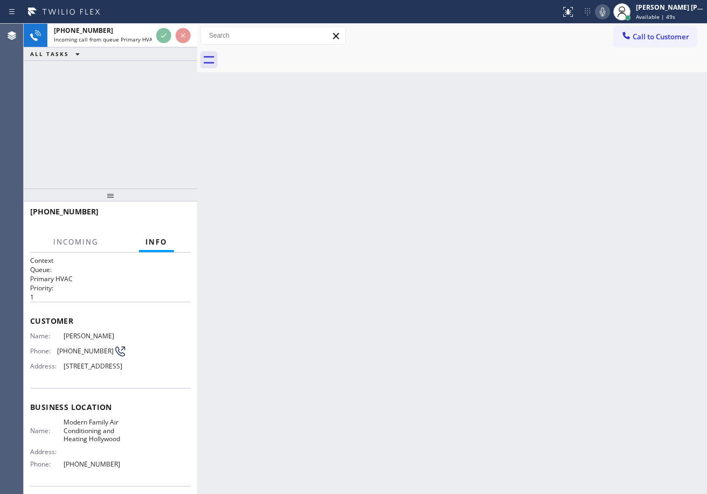
click at [151, 48] on div "[PHONE_NUMBER] Incoming call from queue Primary HVAC ALL TASKS ALL TASKS ACTIVE…" at bounding box center [110, 42] width 173 height 37
click at [170, 100] on div "[PHONE_NUMBER] Incoming call from queue Primary HVAC ALL TASKS ALL TASKS ACTIVE…" at bounding box center [110, 106] width 173 height 165
click at [210, 108] on div "[PHONE_NUMBER] Incoming call from queue Primary HVAC ALL TASKS ALL TASKS ACTIVE…" at bounding box center [365, 259] width 683 height 470
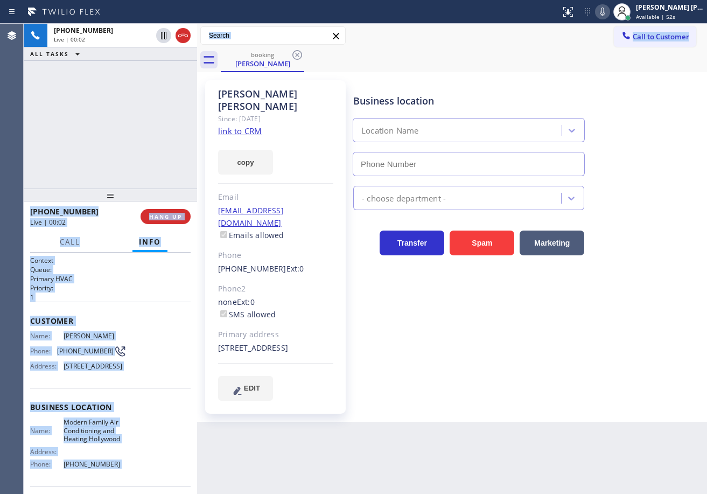
type input "[PHONE_NUMBER]"
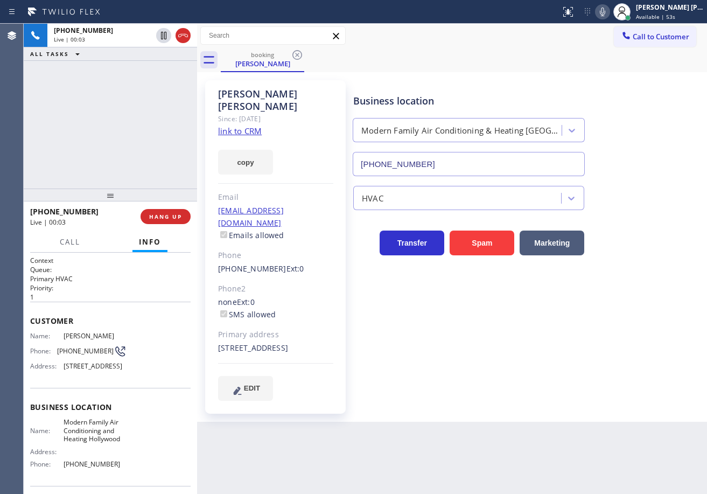
click at [469, 368] on div "Business location Modern Family Air Conditioning & Heating [GEOGRAPHIC_DATA] [P…" at bounding box center [527, 240] width 353 height 314
click at [246, 125] on link "link to CRM" at bounding box center [240, 130] width 44 height 11
click at [605, 13] on icon at bounding box center [602, 12] width 5 height 9
click at [606, 13] on rect at bounding box center [603, 11] width 8 height 8
click at [121, 90] on div "[PHONE_NUMBER] Live | 04:59 ALL TASKS ALL TASKS ACTIVE TASKS TASKS IN WRAP UP" at bounding box center [110, 106] width 173 height 165
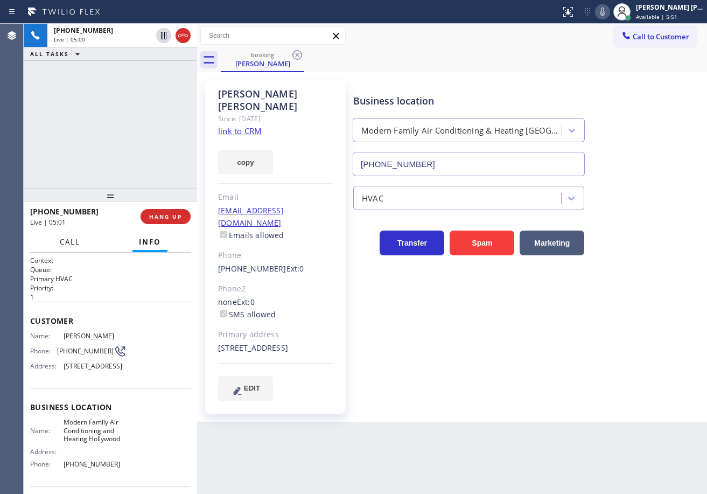
click at [77, 243] on span "Call" at bounding box center [70, 242] width 20 height 10
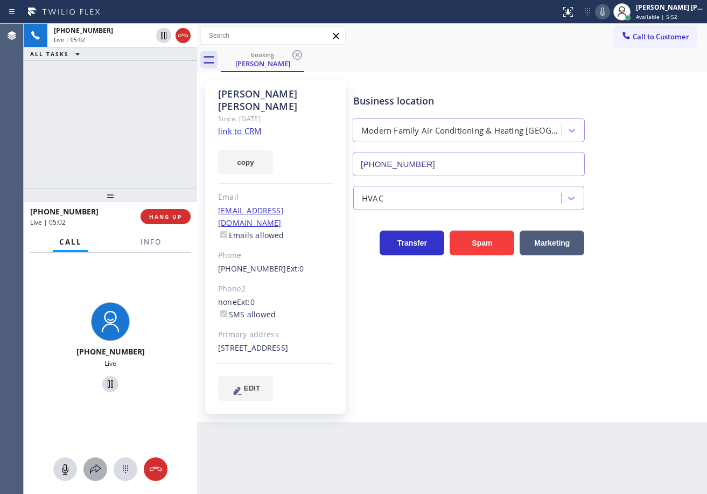
click at [94, 472] on icon at bounding box center [95, 468] width 13 height 13
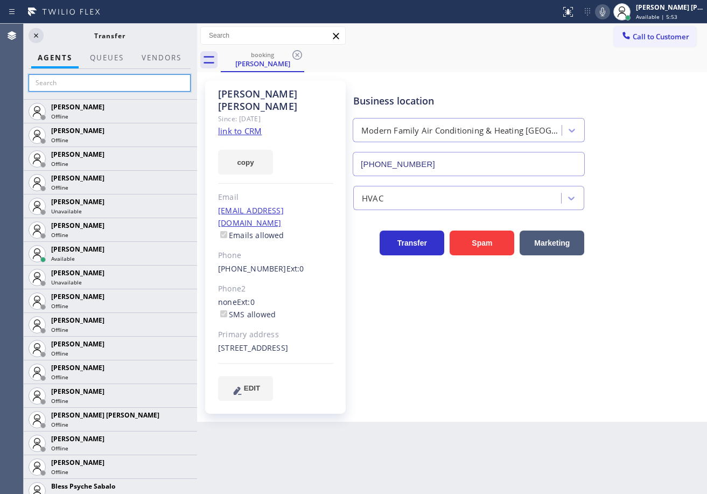
click at [110, 84] on input "text" at bounding box center [110, 82] width 162 height 17
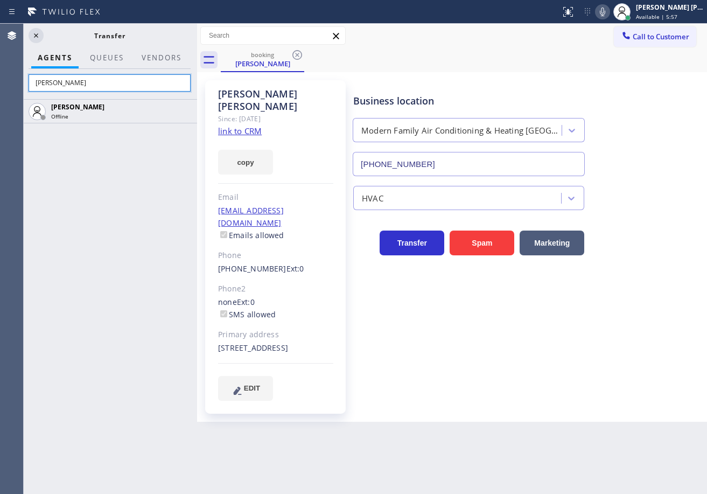
type input "[PERSON_NAME]"
click at [37, 34] on icon at bounding box center [36, 35] width 13 height 13
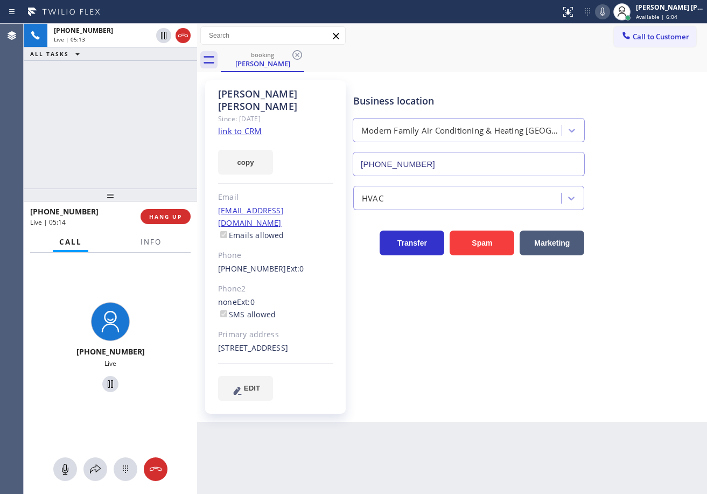
click at [609, 15] on icon at bounding box center [602, 11] width 13 height 13
drag, startPoint x: 609, startPoint y: 26, endPoint x: 603, endPoint y: 30, distance: 6.6
click at [608, 27] on div "Call to Customer Outbound call Location Search location Your caller id phone nu…" at bounding box center [452, 35] width 510 height 19
click at [95, 467] on icon at bounding box center [95, 468] width 11 height 9
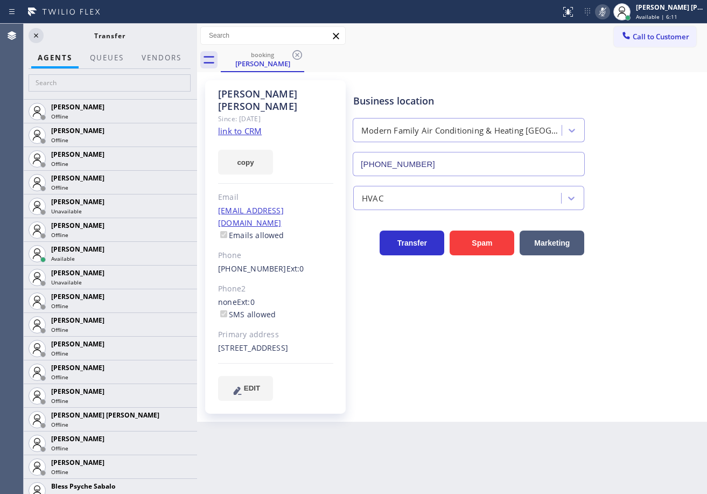
click at [123, 97] on div at bounding box center [109, 84] width 175 height 30
drag, startPoint x: 126, startPoint y: 87, endPoint x: 132, endPoint y: 84, distance: 7.0
click at [126, 86] on input "text" at bounding box center [110, 82] width 162 height 17
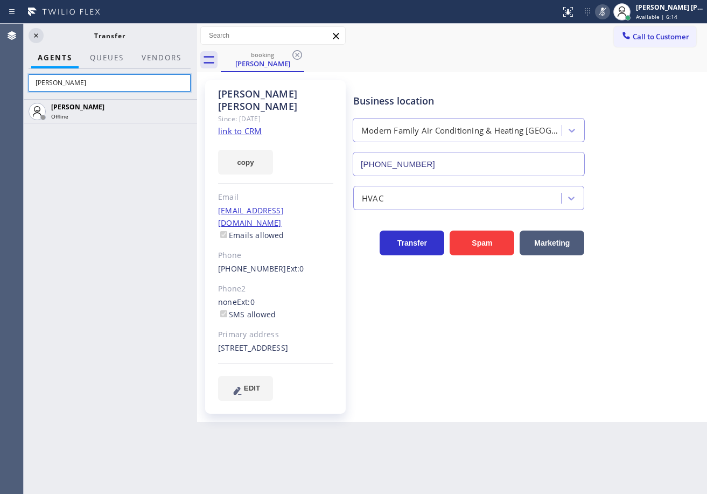
type input "[PERSON_NAME]"
drag, startPoint x: 34, startPoint y: 41, endPoint x: 59, endPoint y: 89, distance: 54.2
click at [36, 41] on icon at bounding box center [36, 35] width 13 height 13
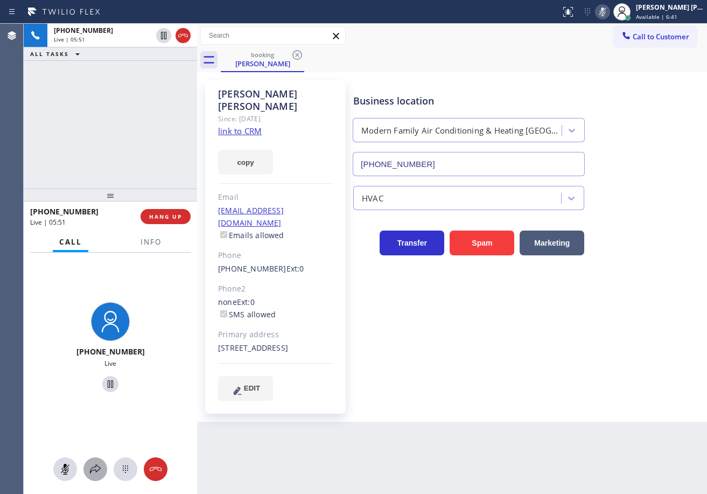
click at [101, 471] on icon at bounding box center [95, 468] width 13 height 13
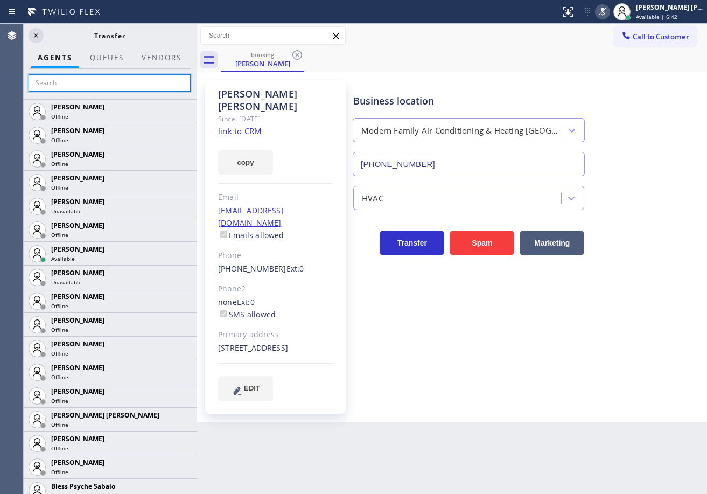
click at [89, 87] on input "text" at bounding box center [110, 82] width 162 height 17
type input "a"
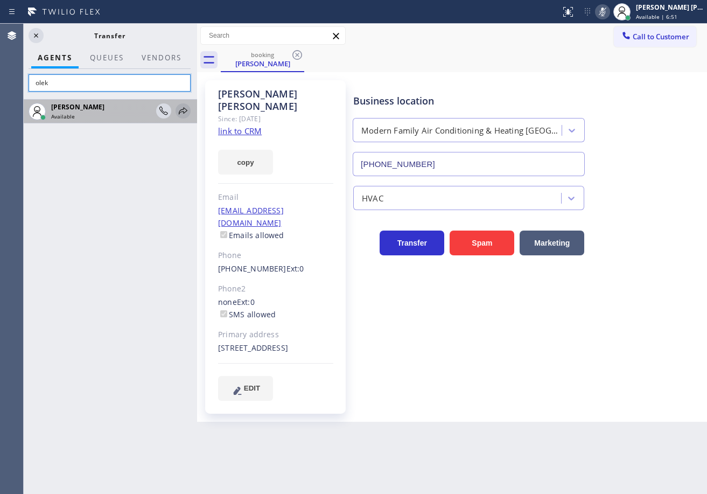
type input "olek"
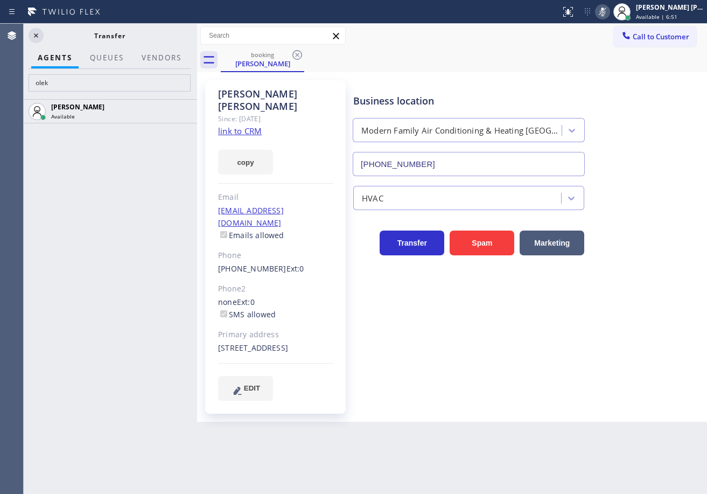
click at [0, 0] on icon at bounding box center [0, 0] width 0 height 0
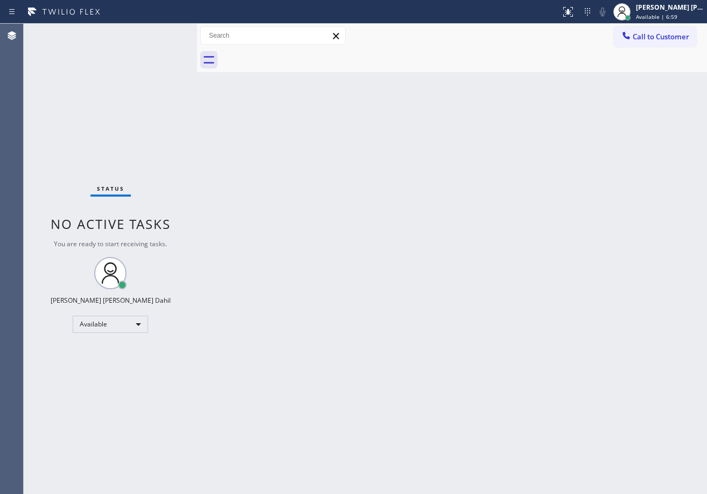
click at [147, 59] on div "Status No active tasks You are ready to start receiving tasks. [PERSON_NAME] [P…" at bounding box center [110, 259] width 173 height 470
drag, startPoint x: 121, startPoint y: 55, endPoint x: 130, endPoint y: 93, distance: 38.3
click at [127, 78] on div "Status No active tasks You are ready to start receiving tasks. [PERSON_NAME] [P…" at bounding box center [110, 259] width 173 height 470
click at [157, 38] on div "Status No active tasks You are ready to start receiving tasks. [PERSON_NAME] [P…" at bounding box center [110, 259] width 173 height 470
drag, startPoint x: 163, startPoint y: 32, endPoint x: 170, endPoint y: 32, distance: 7.0
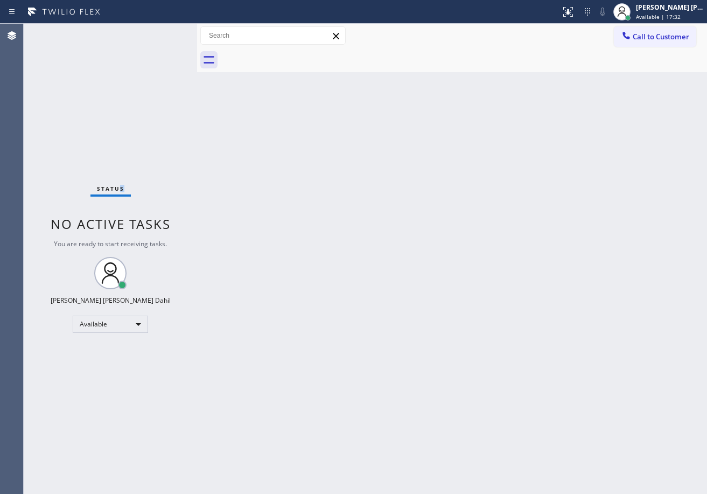
click at [164, 31] on div "Status No active tasks You are ready to start receiving tasks. [PERSON_NAME] [P…" at bounding box center [110, 259] width 173 height 470
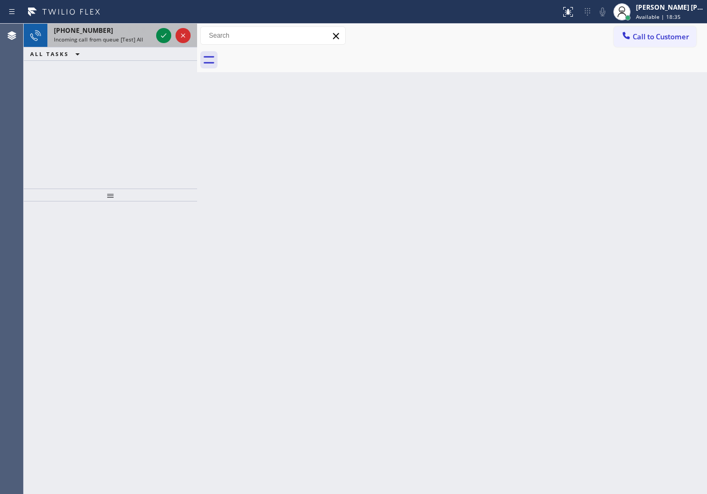
click at [146, 35] on div "[PHONE_NUMBER] Incoming call from queue [Test] All" at bounding box center [100, 36] width 107 height 24
click at [149, 34] on div "[PHONE_NUMBER]" at bounding box center [103, 30] width 98 height 9
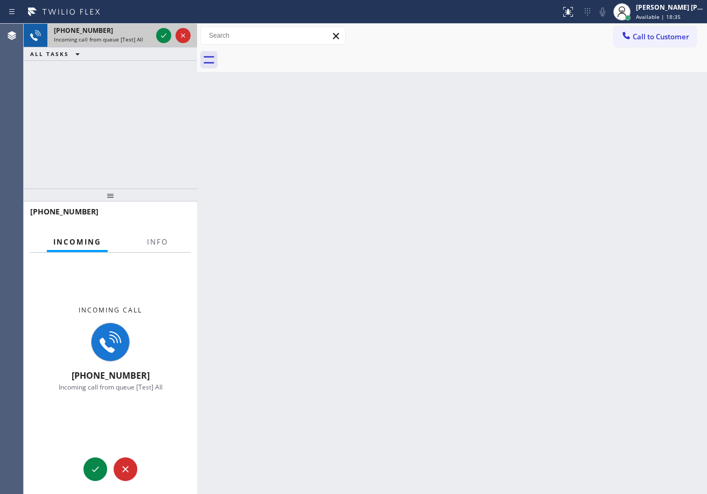
click at [153, 37] on div "[PHONE_NUMBER] Incoming call from queue [Test] All" at bounding box center [100, 36] width 107 height 24
click at [155, 37] on div "[PHONE_NUMBER] Incoming call from queue [Test] All" at bounding box center [110, 36] width 173 height 24
click at [159, 36] on icon at bounding box center [163, 35] width 13 height 13
click at [172, 46] on div at bounding box center [173, 36] width 39 height 24
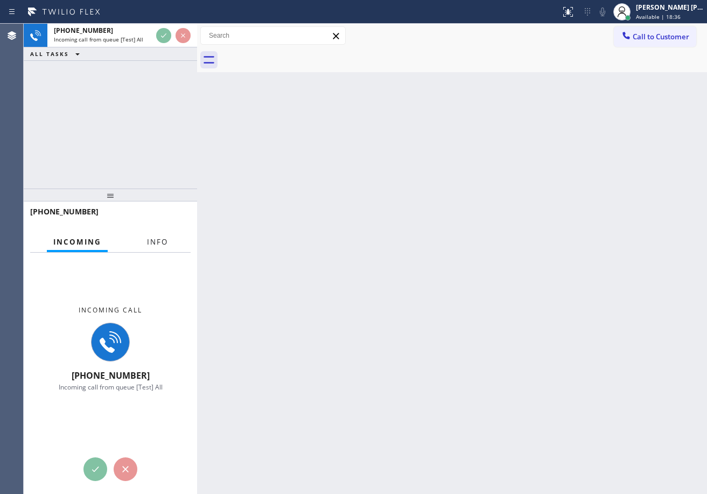
click at [148, 247] on button "Info" at bounding box center [158, 241] width 34 height 21
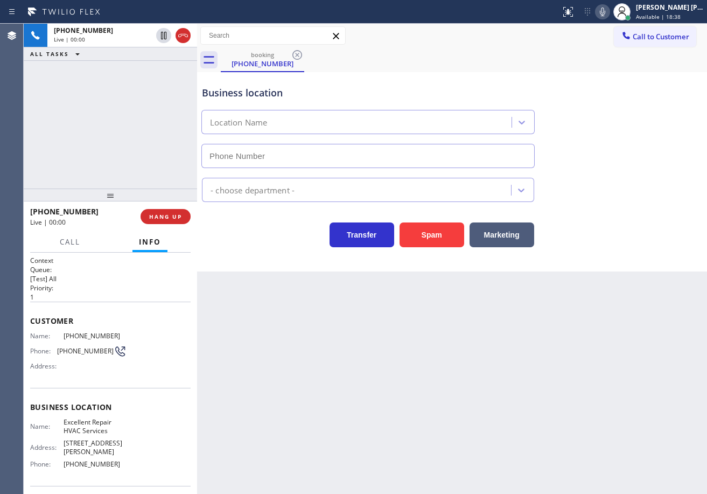
type input "[PHONE_NUMBER]"
drag, startPoint x: 390, startPoint y: 424, endPoint x: 382, endPoint y: 423, distance: 8.7
click at [382, 423] on div "Back to Dashboard Change Sender ID Customers Technicians Select a contact Outbo…" at bounding box center [452, 259] width 510 height 470
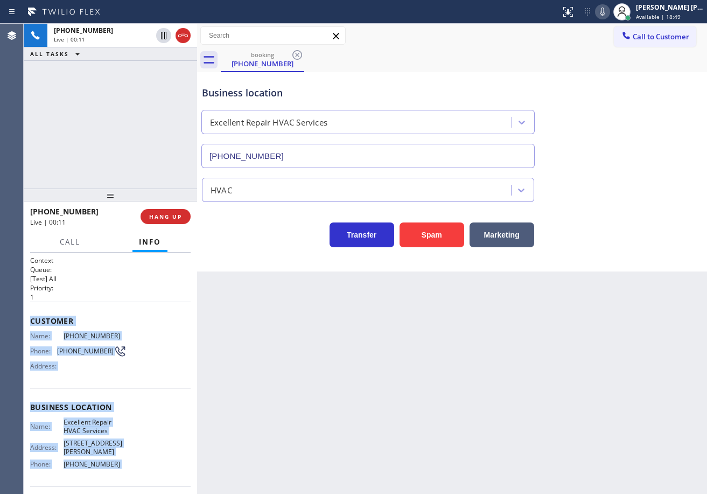
scroll to position [68, 0]
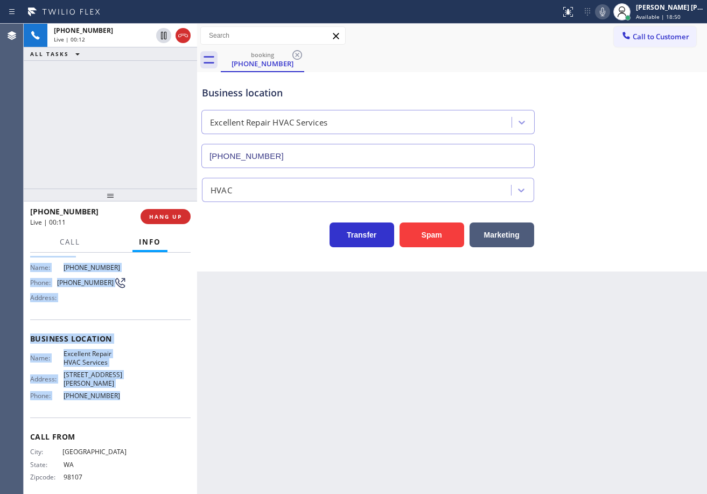
drag, startPoint x: 30, startPoint y: 319, endPoint x: 138, endPoint y: 393, distance: 131.0
click at [138, 393] on div "Context Queue: [Test] All Priority: 1 Customer Name: [PHONE_NUMBER] Phone: [PHO…" at bounding box center [110, 372] width 173 height 241
copy div "Customer Name: [PHONE_NUMBER] Phone: [PHONE_NUMBER] Address: Business location …"
click at [609, 10] on icon at bounding box center [602, 11] width 13 height 13
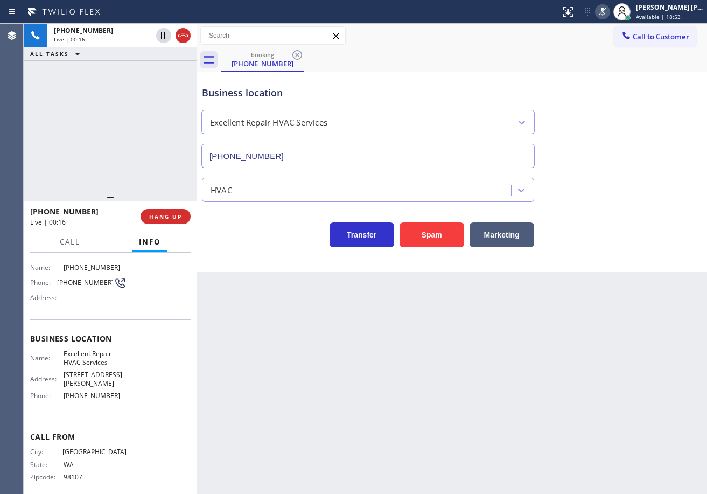
click at [629, 115] on div "Business location Excellent Repair HVAC Services [PHONE_NUMBER]" at bounding box center [452, 119] width 504 height 97
click at [609, 17] on icon at bounding box center [602, 11] width 13 height 13
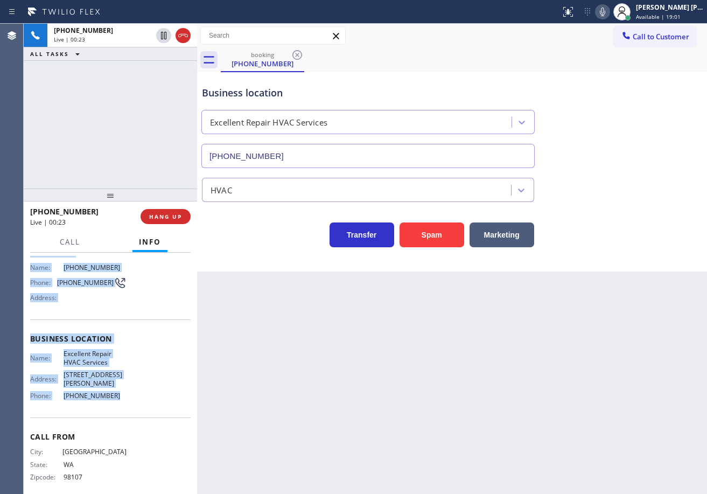
drag, startPoint x: 30, startPoint y: 318, endPoint x: 278, endPoint y: 369, distance: 252.9
click at [127, 390] on div "Context Queue: [Test] All Priority: 1 Customer Name: [PHONE_NUMBER] Phone: [PHO…" at bounding box center [110, 343] width 160 height 312
copy div "Customer Name: [PHONE_NUMBER] Phone: [PHONE_NUMBER] Address: Business location …"
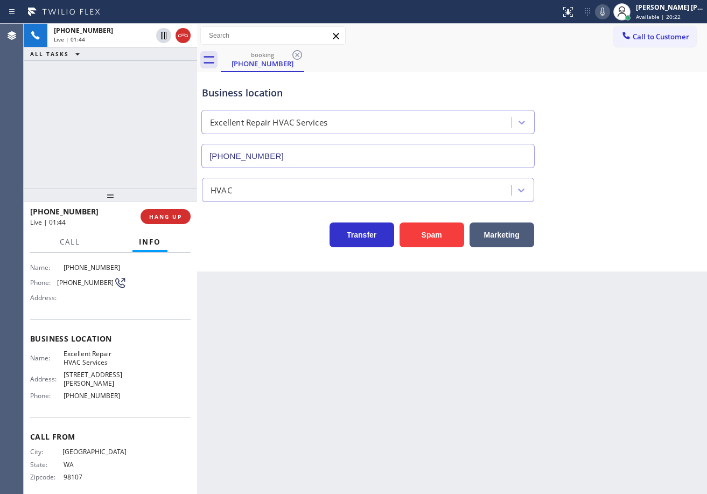
click at [628, 161] on div "Business location Excellent Repair HVAC Services [PHONE_NUMBER]" at bounding box center [452, 119] width 504 height 97
click at [628, 162] on div "Business location Excellent Repair HVAC Services [PHONE_NUMBER]" at bounding box center [452, 119] width 504 height 97
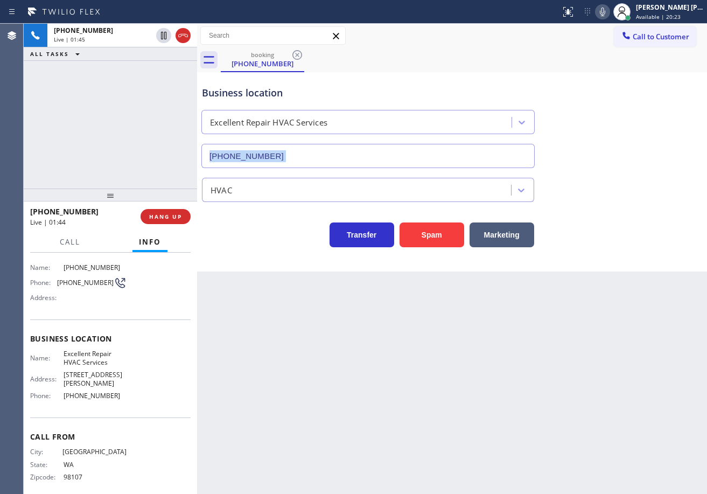
click at [628, 162] on div "Business location Excellent Repair HVAC Services [PHONE_NUMBER]" at bounding box center [452, 119] width 504 height 97
click at [653, 205] on div "Transfer Spam Marketing" at bounding box center [452, 224] width 504 height 45
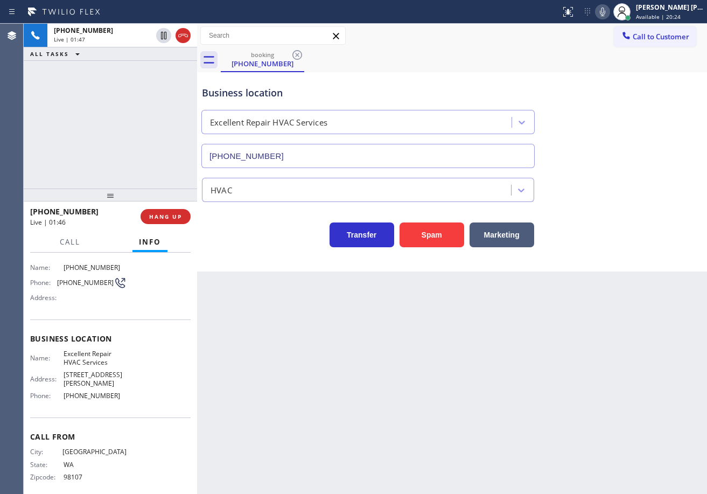
click at [605, 14] on icon at bounding box center [602, 12] width 5 height 9
click at [646, 120] on div "Business location Excellent Repair HVAC Services [PHONE_NUMBER]" at bounding box center [452, 119] width 504 height 97
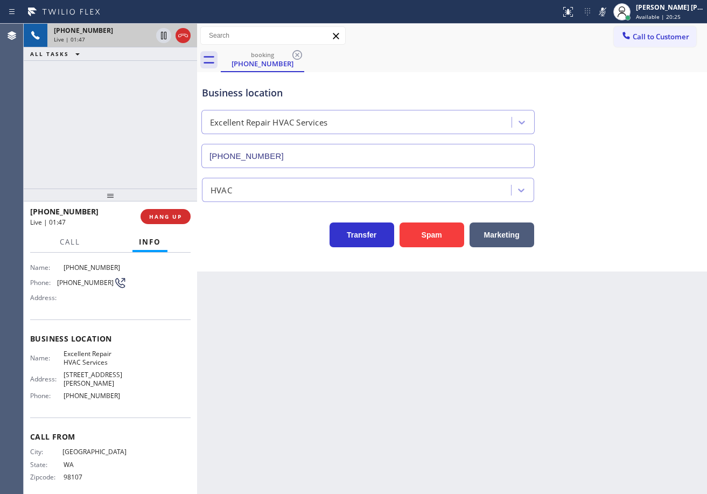
drag, startPoint x: 153, startPoint y: 52, endPoint x: 157, endPoint y: 44, distance: 9.4
click at [157, 47] on div "[PHONE_NUMBER] Live | 01:47 ALL TASKS ALL TASKS ACTIVE TASKS TASKS IN WRAP UP" at bounding box center [110, 106] width 173 height 165
click at [160, 38] on icon at bounding box center [163, 35] width 13 height 13
click at [166, 66] on div "[PHONE_NUMBER] Live | 01:48 ALL TASKS ALL TASKS ACTIVE TASKS TASKS IN WRAP UP" at bounding box center [110, 106] width 173 height 165
drag, startPoint x: 163, startPoint y: 38, endPoint x: 236, endPoint y: 38, distance: 73.8
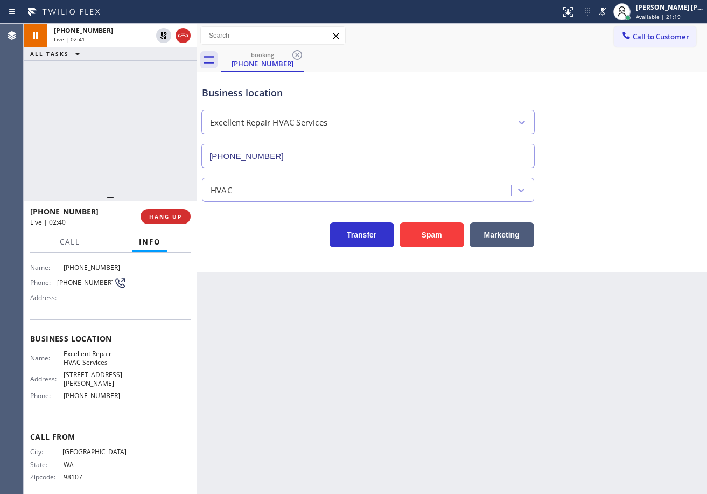
click at [166, 38] on icon at bounding box center [163, 35] width 13 height 13
drag, startPoint x: 610, startPoint y: 13, endPoint x: 617, endPoint y: 94, distance: 81.0
click at [609, 17] on icon at bounding box center [602, 11] width 13 height 13
drag, startPoint x: 617, startPoint y: 94, endPoint x: 609, endPoint y: 97, distance: 8.4
click at [614, 95] on div "Business location Excellent Repair HVAC Services [PHONE_NUMBER]" at bounding box center [452, 119] width 504 height 97
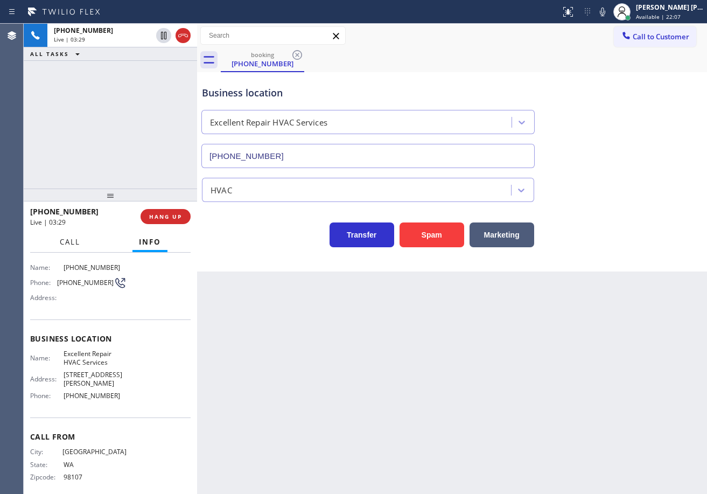
click at [65, 244] on span "Call" at bounding box center [70, 242] width 20 height 10
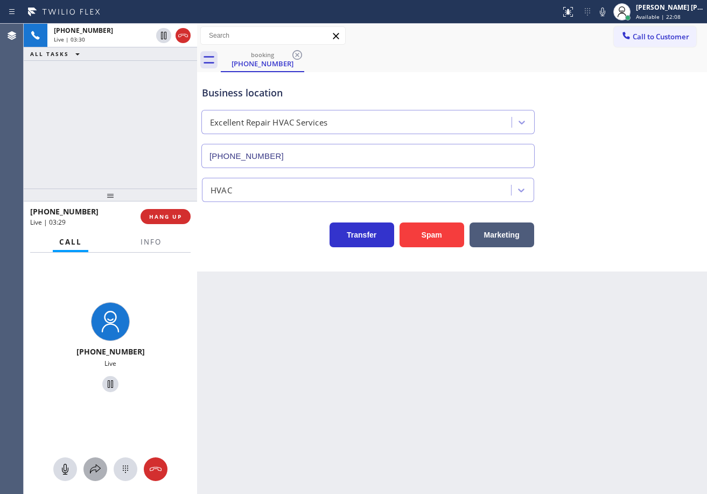
click at [94, 464] on icon at bounding box center [95, 468] width 13 height 13
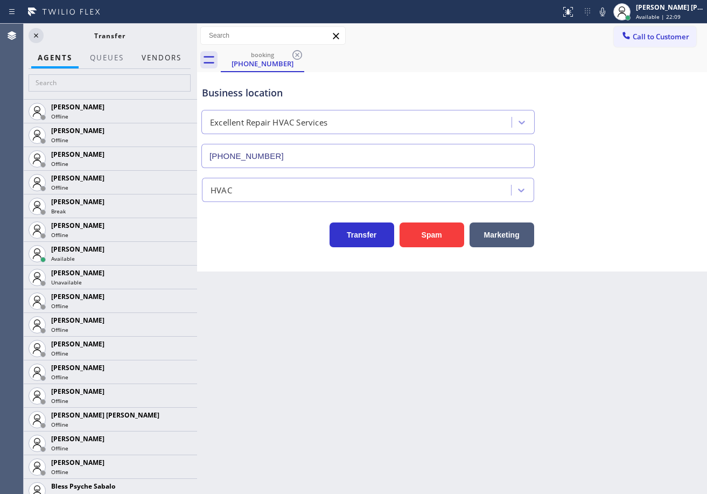
click at [164, 57] on button "Vendors" at bounding box center [161, 57] width 53 height 21
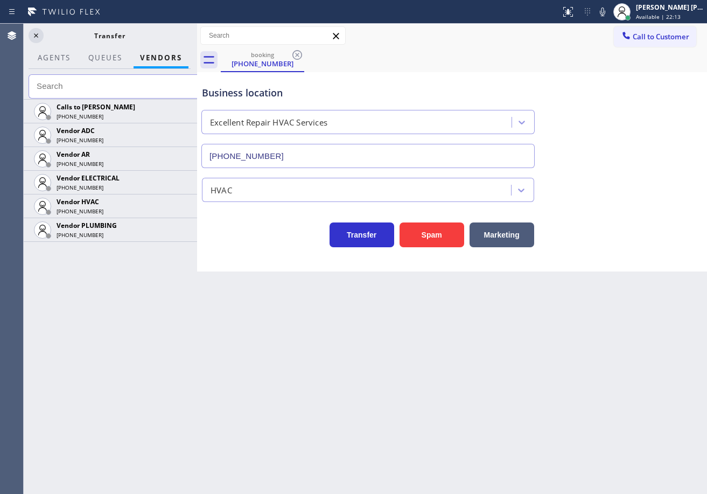
click at [0, 0] on icon at bounding box center [0, 0] width 0 height 0
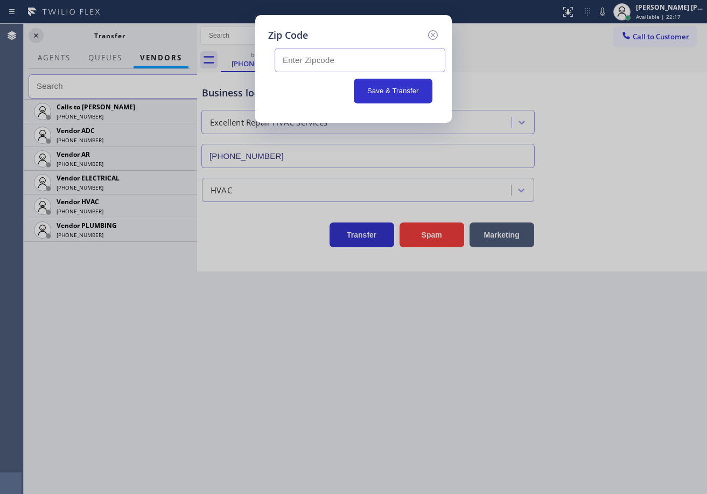
drag, startPoint x: 306, startPoint y: 57, endPoint x: 320, endPoint y: 61, distance: 14.6
click at [306, 57] on input "text" at bounding box center [360, 60] width 171 height 24
paste input "94306"
type input "94306"
click at [387, 95] on button "Save & Transfer" at bounding box center [393, 91] width 79 height 25
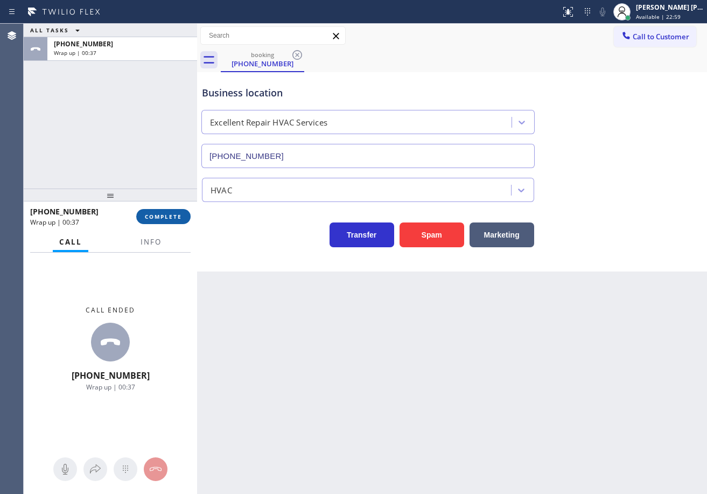
click at [169, 217] on span "COMPLETE" at bounding box center [163, 217] width 37 height 8
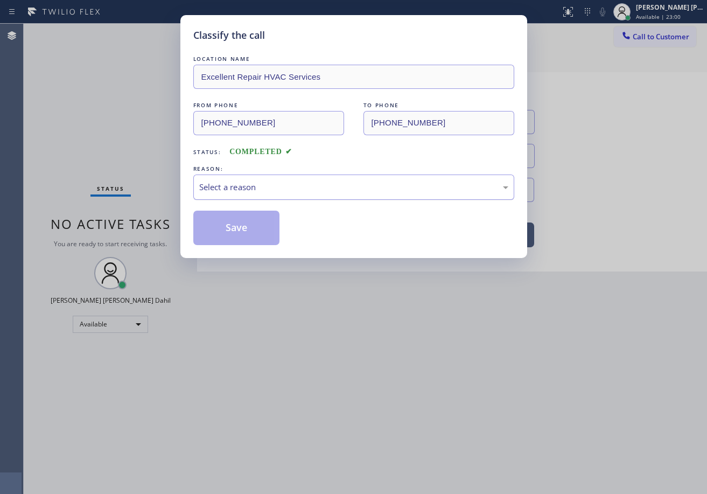
click at [268, 184] on div "Select a reason" at bounding box center [353, 186] width 321 height 25
click at [255, 230] on button "Save" at bounding box center [236, 227] width 87 height 34
click at [256, 229] on button "Save" at bounding box center [236, 227] width 87 height 34
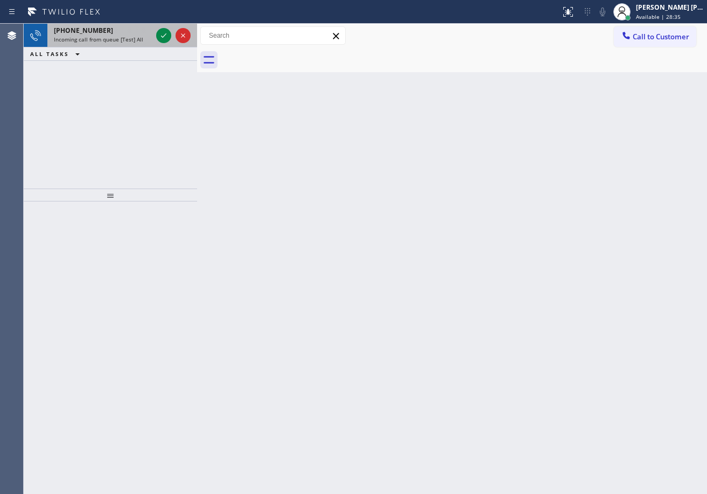
click at [85, 38] on span "Incoming call from queue [Test] All" at bounding box center [98, 40] width 89 height 8
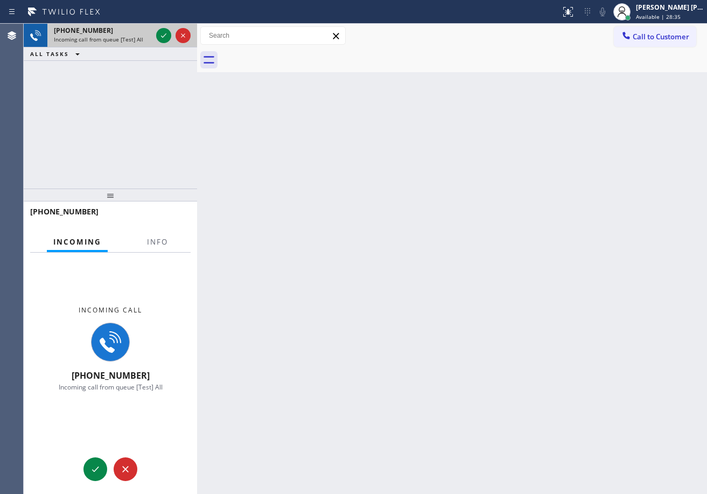
click at [85, 38] on span "Incoming call from queue [Test] All" at bounding box center [98, 40] width 89 height 8
click at [155, 237] on span "Info" at bounding box center [157, 242] width 21 height 10
drag, startPoint x: 155, startPoint y: 237, endPoint x: 154, endPoint y: 200, distance: 36.6
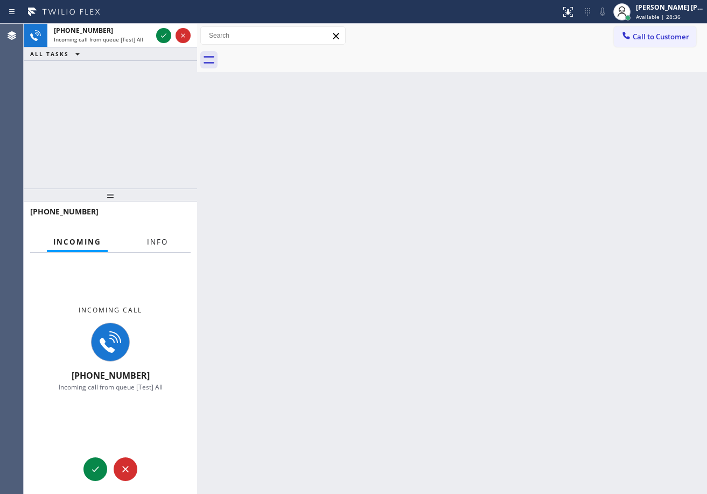
click at [156, 237] on span "Info" at bounding box center [157, 242] width 21 height 10
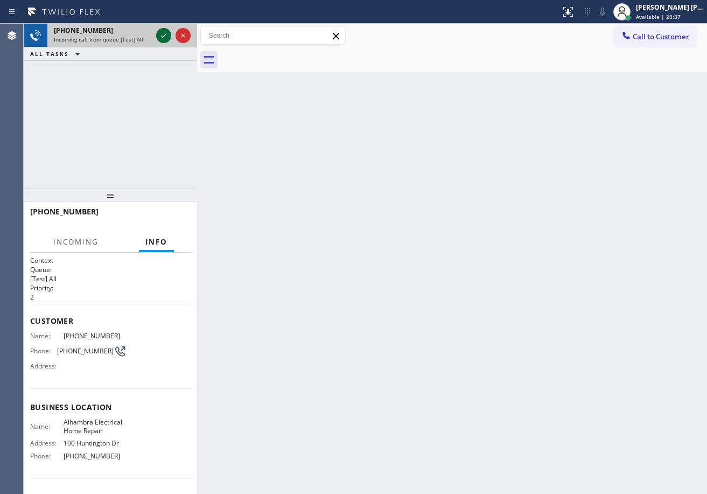
click at [161, 36] on icon at bounding box center [163, 35] width 13 height 13
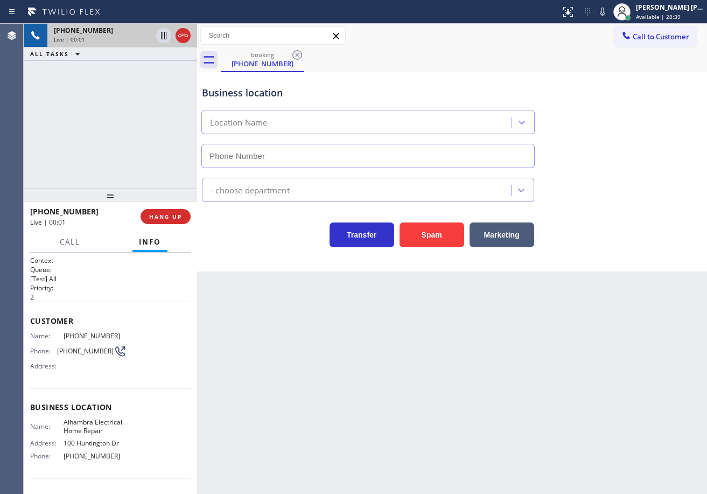
type input "[PHONE_NUMBER]"
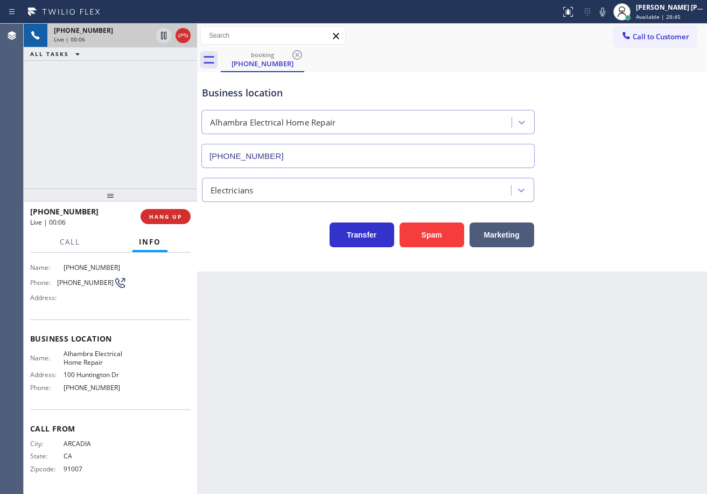
click at [294, 408] on div "Back to Dashboard Change Sender ID Customers Technicians Select a contact Outbo…" at bounding box center [452, 259] width 510 height 470
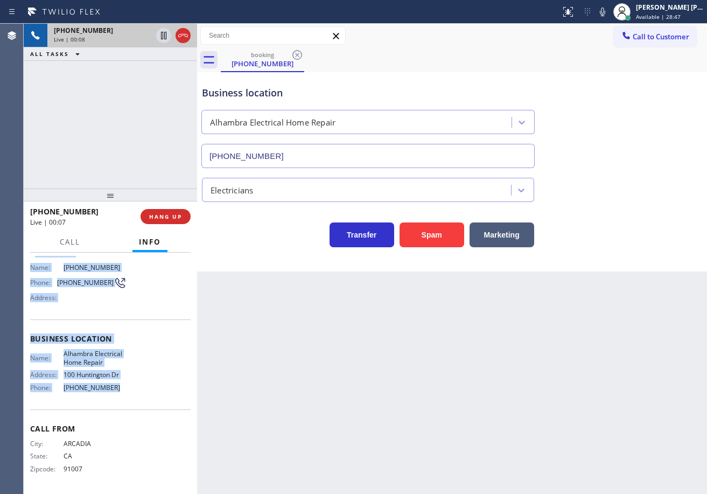
drag, startPoint x: 38, startPoint y: 319, endPoint x: 103, endPoint y: 390, distance: 97.2
click at [103, 390] on div "Context Queue: [Test] All Priority: 2 Customer Name: [PHONE_NUMBER] Phone: [PHO…" at bounding box center [110, 338] width 160 height 303
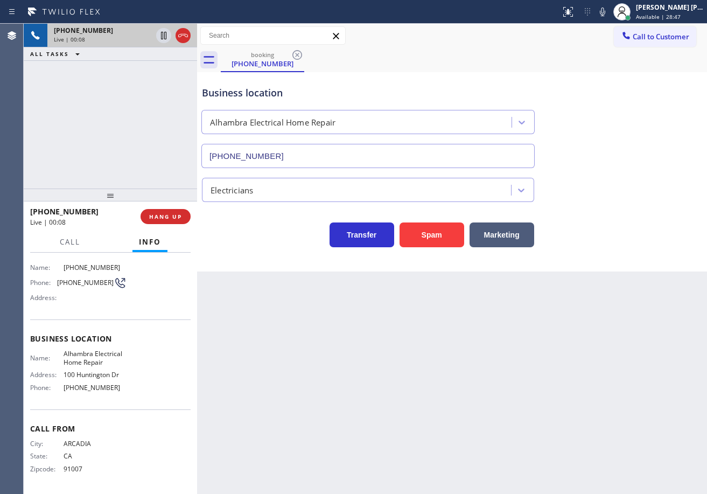
click at [267, 351] on div "Back to Dashboard Change Sender ID Customers Technicians Select a contact Outbo…" at bounding box center [452, 259] width 510 height 470
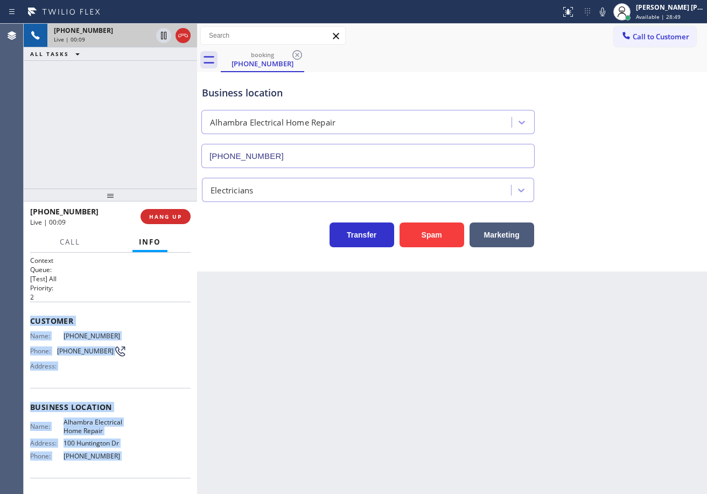
scroll to position [68, 0]
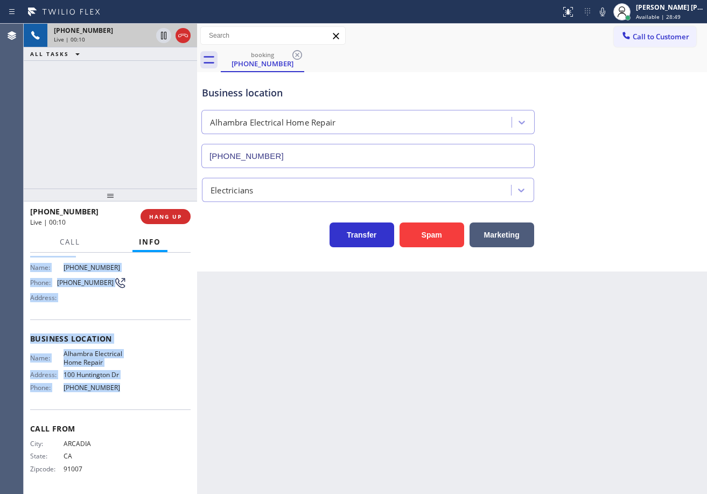
drag, startPoint x: 27, startPoint y: 320, endPoint x: 244, endPoint y: 330, distance: 217.2
click at [153, 382] on div "Context Queue: [Test] All Priority: 2 Customer Name: [PHONE_NUMBER] Phone: [PHO…" at bounding box center [110, 372] width 173 height 241
copy div "Customer Name: [PHONE_NUMBER] Phone: [PHONE_NUMBER] Address: Business location …"
click at [466, 75] on div "booking [PHONE_NUMBER] Call to Customer Outbound call Location Search location …" at bounding box center [452, 148] width 510 height 248
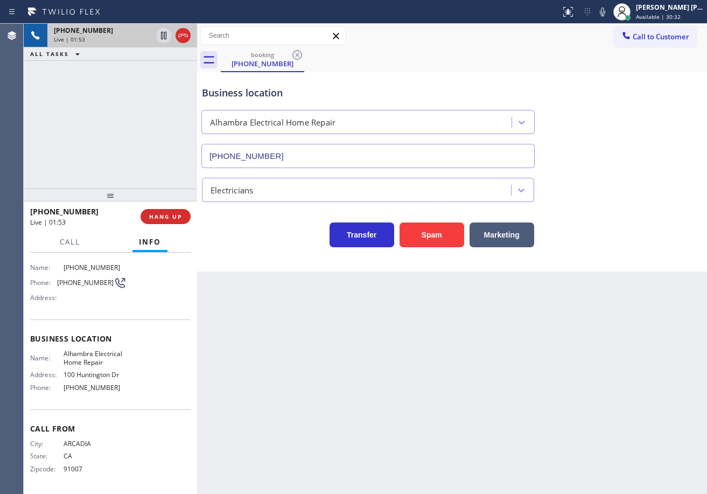
drag, startPoint x: 638, startPoint y: 179, endPoint x: 636, endPoint y: 93, distance: 86.7
click at [638, 178] on div "Electricians" at bounding box center [452, 187] width 504 height 29
click at [627, 114] on div "Business location [GEOGRAPHIC_DATA] Electrical Home Repair [PHONE_NUMBER]" at bounding box center [452, 119] width 504 height 97
drag, startPoint x: 612, startPoint y: 11, endPoint x: 611, endPoint y: 49, distance: 38.2
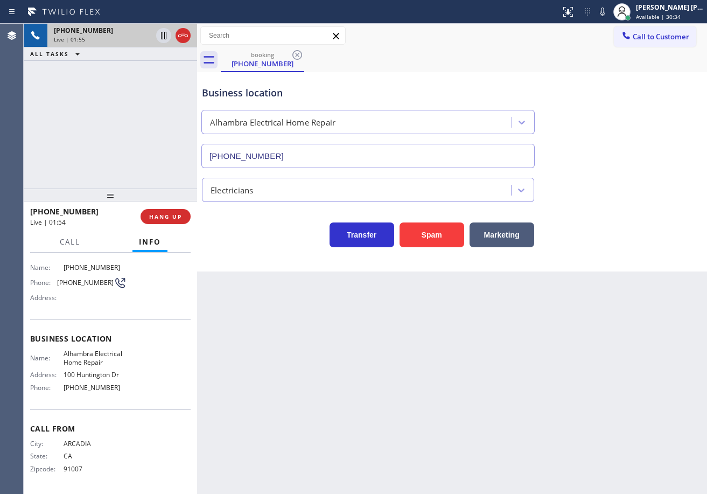
click at [612, 24] on div "Status report No issues detected If you experience an issue, please download th…" at bounding box center [353, 247] width 707 height 494
click at [613, 89] on div "Business location [GEOGRAPHIC_DATA] Electrical Home Repair [PHONE_NUMBER]" at bounding box center [452, 119] width 504 height 97
click at [167, 39] on icon at bounding box center [163, 35] width 13 height 13
drag, startPoint x: 159, startPoint y: 60, endPoint x: 468, endPoint y: 32, distance: 310.2
click at [163, 60] on div "ALL TASKS ALL TASKS ACTIVE TASKS TASKS IN WRAP UP" at bounding box center [110, 53] width 173 height 13
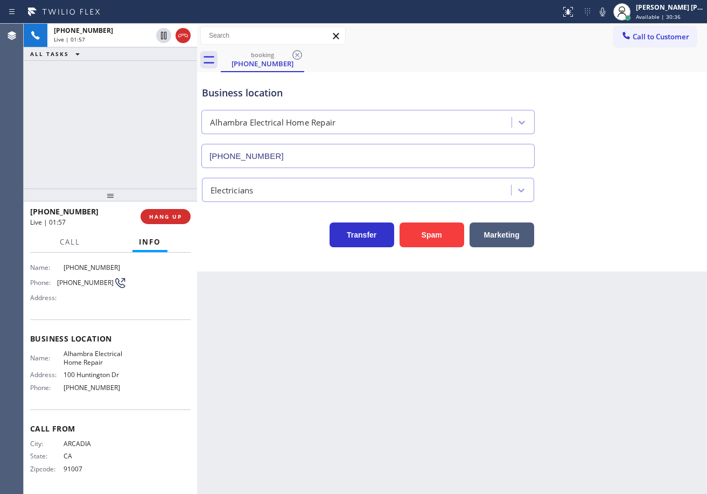
click at [609, 16] on icon at bounding box center [602, 11] width 13 height 13
click at [619, 63] on div "booking [PHONE_NUMBER]" at bounding box center [464, 60] width 486 height 24
click at [127, 73] on div "[PHONE_NUMBER] Live | 04:43 ALL TASKS ALL TASKS ACTIVE TASKS TASKS IN WRAP UP" at bounding box center [110, 106] width 173 height 165
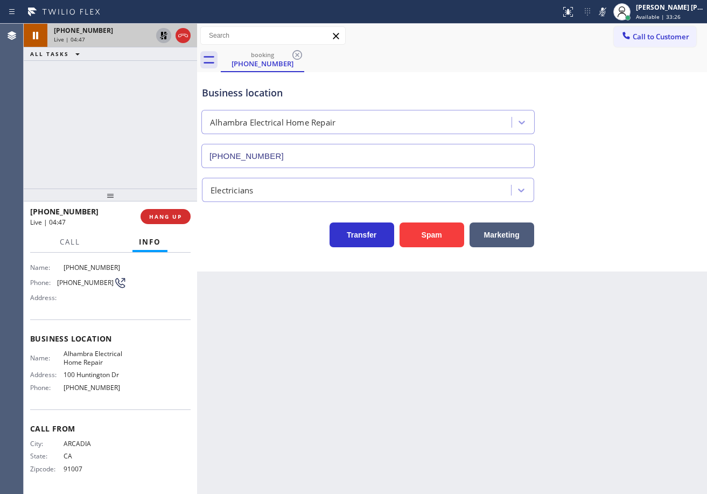
click at [162, 35] on icon at bounding box center [164, 36] width 8 height 8
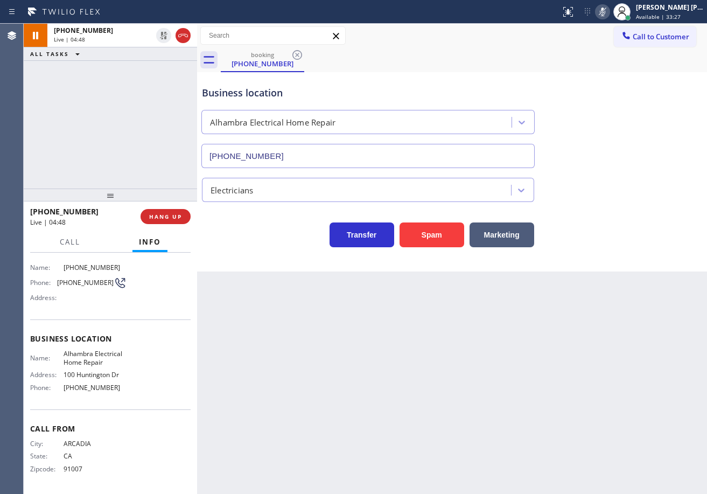
click at [609, 17] on icon at bounding box center [602, 11] width 13 height 13
click at [617, 94] on div "Business location [GEOGRAPHIC_DATA] Electrical Home Repair [PHONE_NUMBER]" at bounding box center [452, 119] width 504 height 97
click at [609, 12] on icon at bounding box center [602, 11] width 13 height 13
click at [609, 11] on icon at bounding box center [602, 11] width 13 height 13
click at [532, 39] on div "Call to Customer Outbound call Location Search location Your caller id phone nu…" at bounding box center [452, 35] width 510 height 19
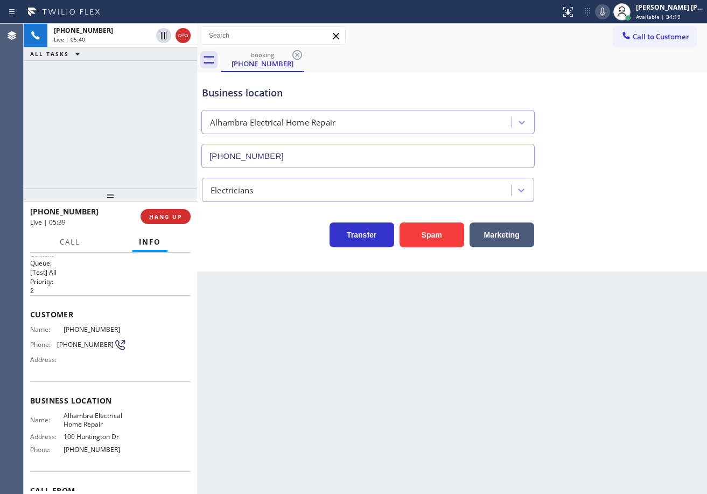
scroll to position [0, 0]
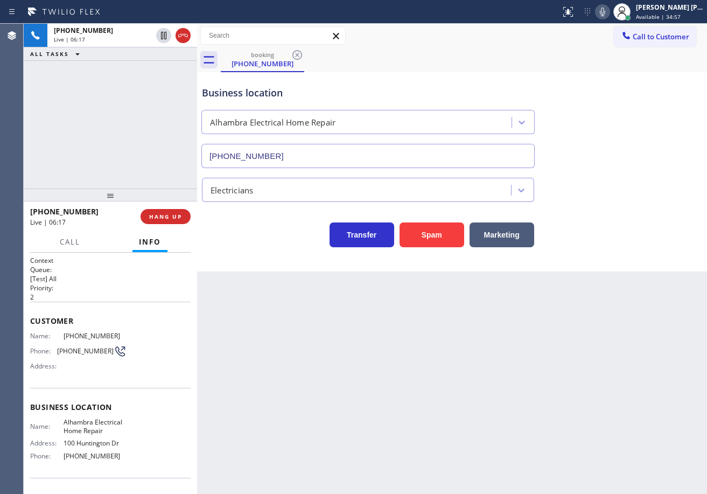
drag, startPoint x: 71, startPoint y: 103, endPoint x: 88, endPoint y: 95, distance: 19.0
click at [72, 103] on div "[PHONE_NUMBER] Live | 06:17 ALL TASKS ALL TASKS ACTIVE TASKS TASKS IN WRAP UP" at bounding box center [110, 106] width 173 height 165
click at [165, 36] on icon at bounding box center [163, 36] width 5 height 8
click at [609, 11] on icon at bounding box center [602, 11] width 13 height 13
drag, startPoint x: 635, startPoint y: 125, endPoint x: 636, endPoint y: 150, distance: 25.3
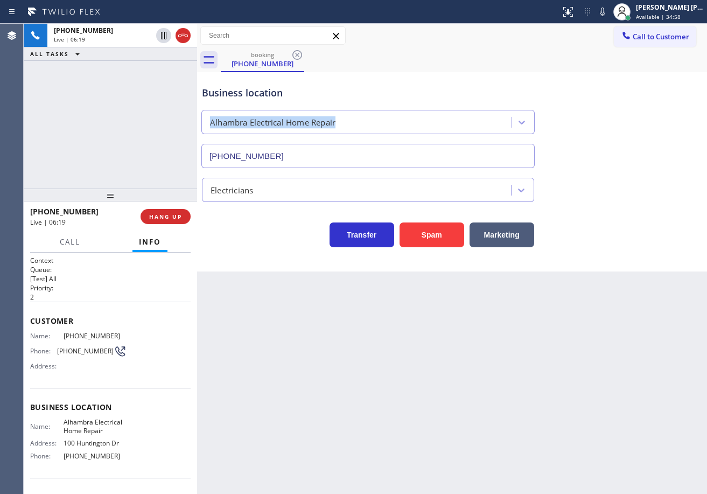
click at [636, 150] on div "Business location [GEOGRAPHIC_DATA] Electrical Home Repair [PHONE_NUMBER]" at bounding box center [452, 119] width 504 height 97
drag, startPoint x: 167, startPoint y: 34, endPoint x: 255, endPoint y: 34, distance: 88.3
click at [167, 34] on icon at bounding box center [164, 36] width 8 height 8
click at [609, 11] on icon at bounding box center [602, 11] width 13 height 13
click at [637, 117] on div "Business location [GEOGRAPHIC_DATA] Electrical Home Repair [PHONE_NUMBER]" at bounding box center [452, 119] width 504 height 97
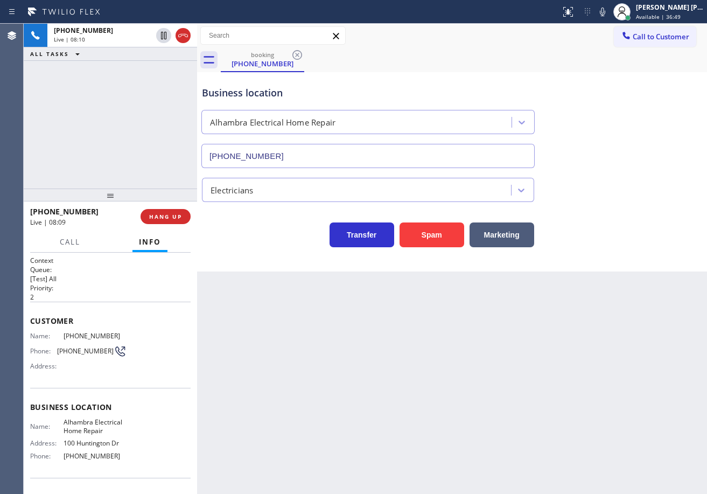
click at [70, 148] on div "[PHONE_NUMBER] Live | 08:10 ALL TASKS ALL TASKS ACTIVE TASKS TASKS IN WRAP UP" at bounding box center [110, 106] width 173 height 165
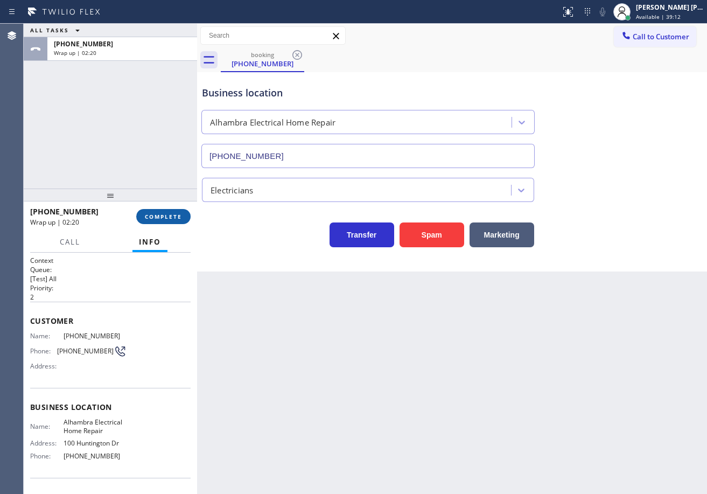
click at [148, 213] on span "COMPLETE" at bounding box center [163, 217] width 37 height 8
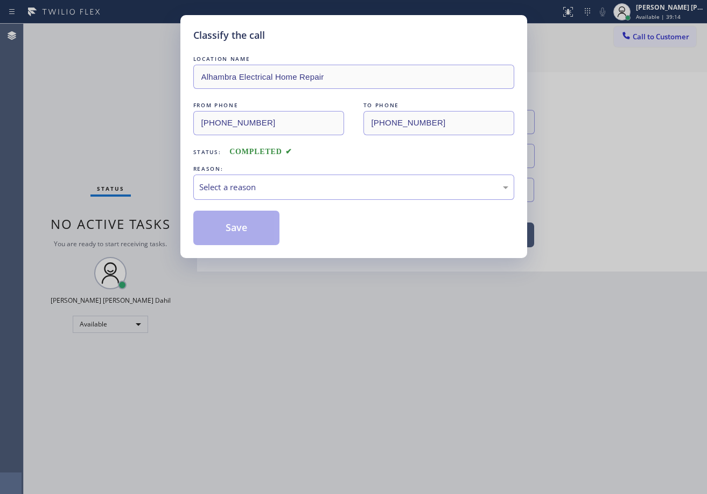
click at [230, 173] on div "REASON:" at bounding box center [353, 168] width 321 height 11
click at [235, 189] on div "Select a reason" at bounding box center [353, 187] width 309 height 12
click at [237, 230] on button "Save" at bounding box center [236, 227] width 87 height 34
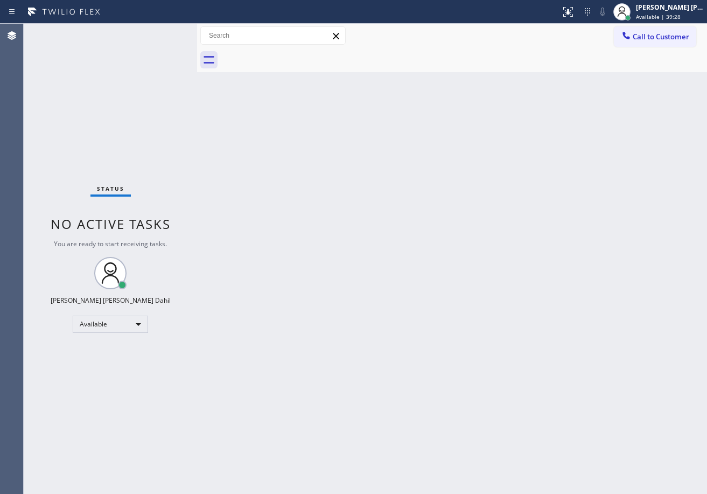
click at [478, 279] on div "Back to Dashboard Change Sender ID Customers Technicians Select a contact Outbo…" at bounding box center [452, 259] width 510 height 470
click at [161, 53] on div "Status No active tasks You are ready to start receiving tasks. [PERSON_NAME] [P…" at bounding box center [110, 259] width 173 height 470
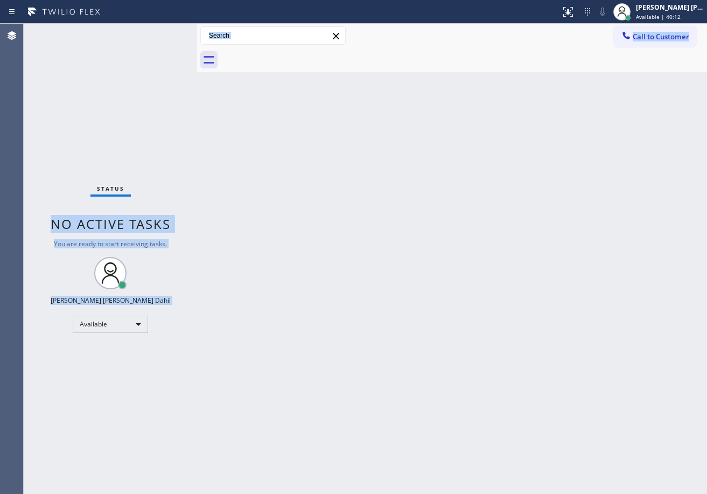
drag, startPoint x: 179, startPoint y: 68, endPoint x: 271, endPoint y: 157, distance: 127.9
click at [259, 149] on div "Status No active tasks You are ready to start receiving tasks. [PERSON_NAME] [P…" at bounding box center [365, 259] width 683 height 470
click at [360, 206] on div "Back to Dashboard Change Sender ID Customers Technicians Select a contact Outbo…" at bounding box center [452, 259] width 510 height 470
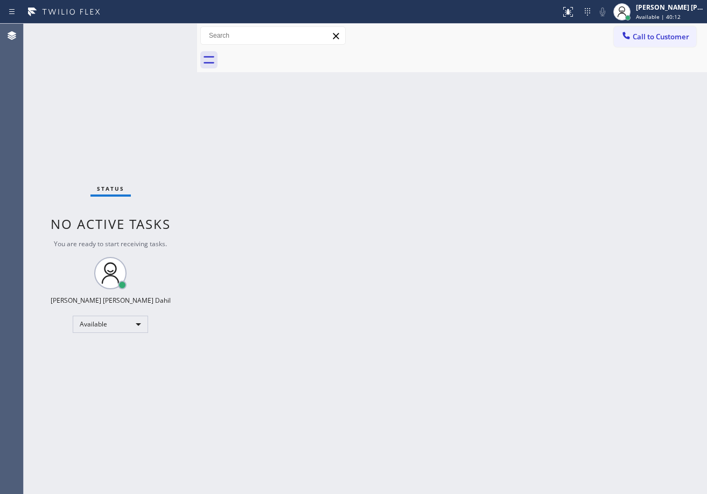
click at [361, 206] on div "Back to Dashboard Change Sender ID Customers Technicians Select a contact Outbo…" at bounding box center [452, 259] width 510 height 470
click at [159, 32] on div "Status No active tasks You are ready to start receiving tasks. [PERSON_NAME] [P…" at bounding box center [110, 259] width 173 height 470
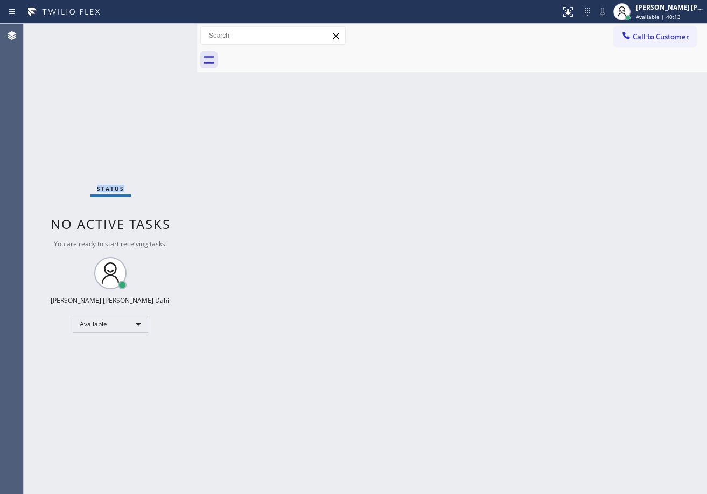
click at [159, 32] on div "Status No active tasks You are ready to start receiving tasks. [PERSON_NAME] [P…" at bounding box center [110, 259] width 173 height 470
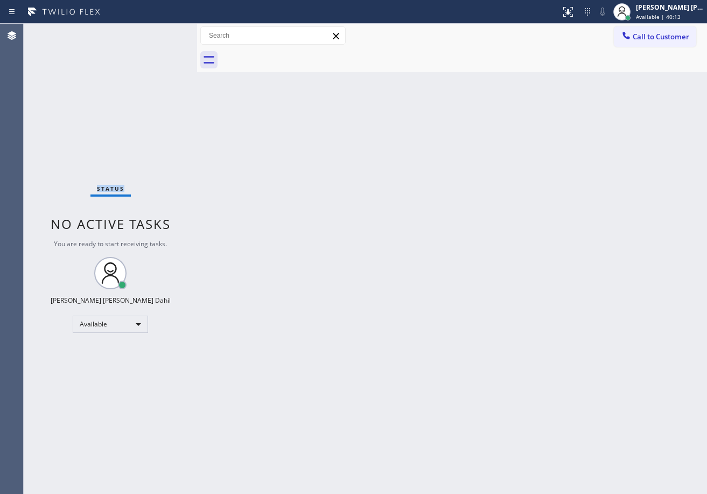
click at [159, 32] on div "Status No active tasks You are ready to start receiving tasks. [PERSON_NAME] [P…" at bounding box center [110, 259] width 173 height 470
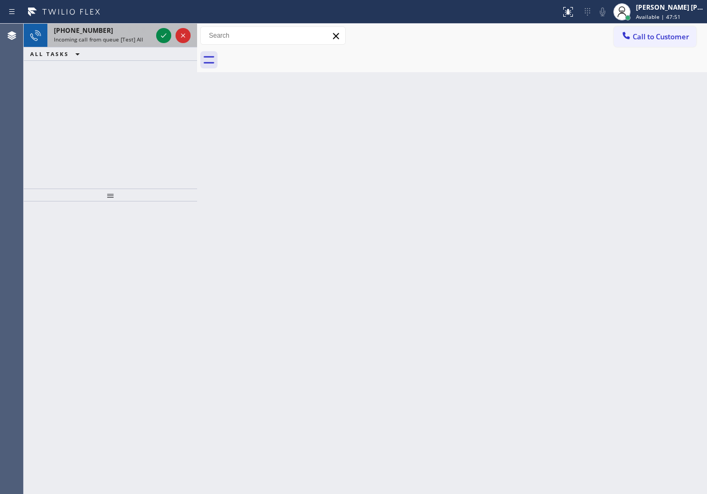
click at [144, 34] on div "[PHONE_NUMBER]" at bounding box center [103, 30] width 98 height 9
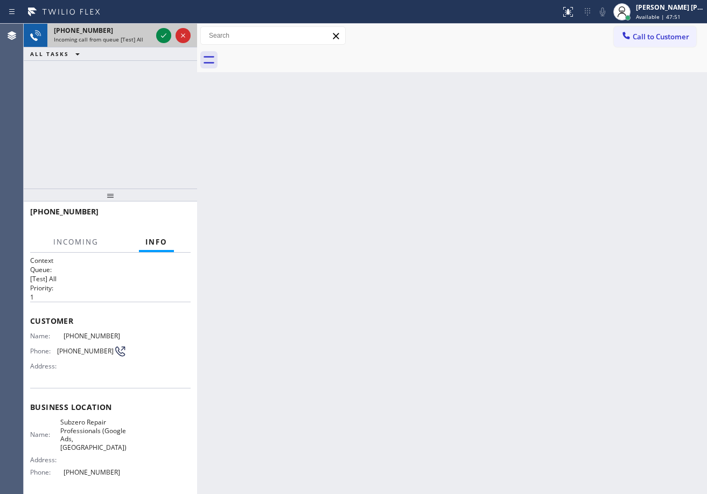
click at [144, 34] on div "[PHONE_NUMBER]" at bounding box center [103, 30] width 98 height 9
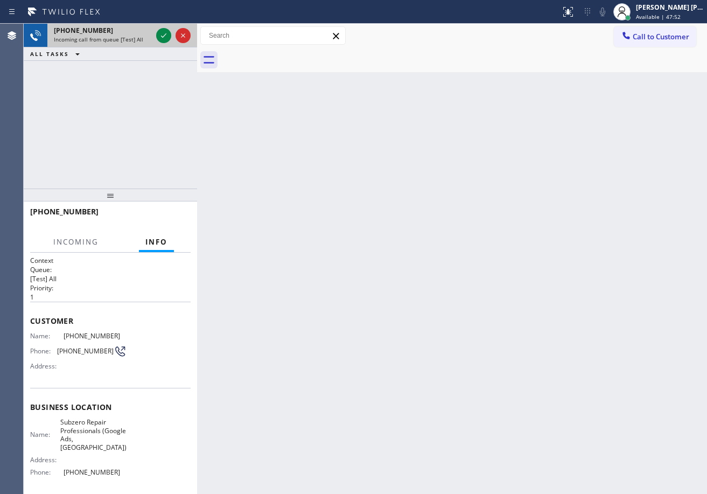
click at [144, 34] on div "[PHONE_NUMBER]" at bounding box center [103, 30] width 98 height 9
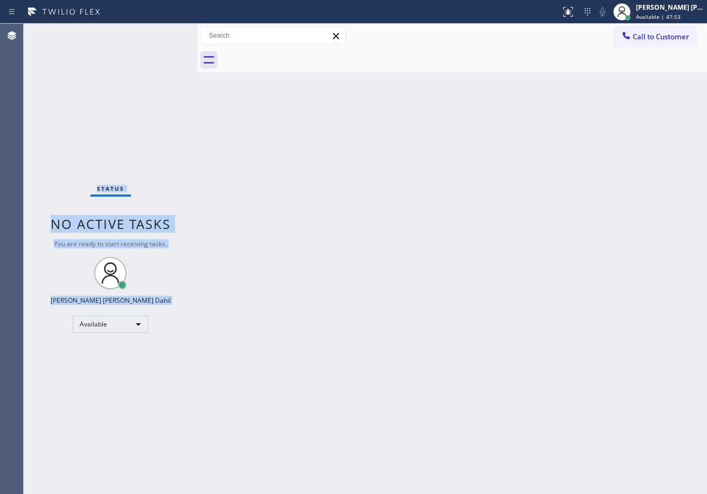
click at [144, 34] on div "Status No active tasks You are ready to start receiving tasks. [PERSON_NAME] [P…" at bounding box center [110, 259] width 173 height 470
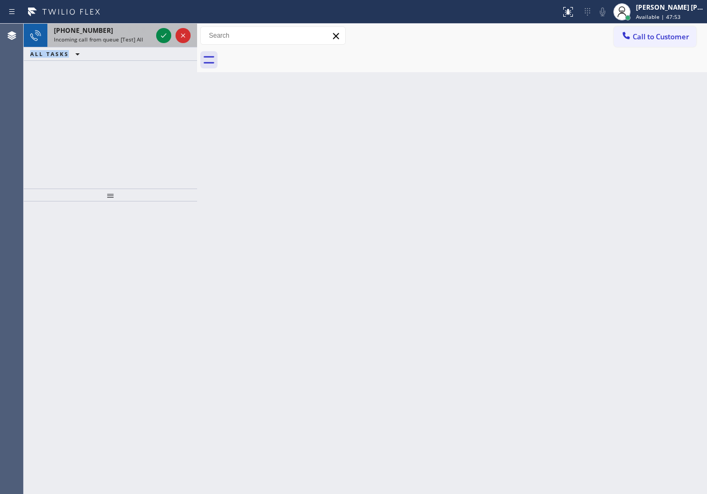
click at [145, 34] on div "[PHONE_NUMBER]" at bounding box center [103, 30] width 98 height 9
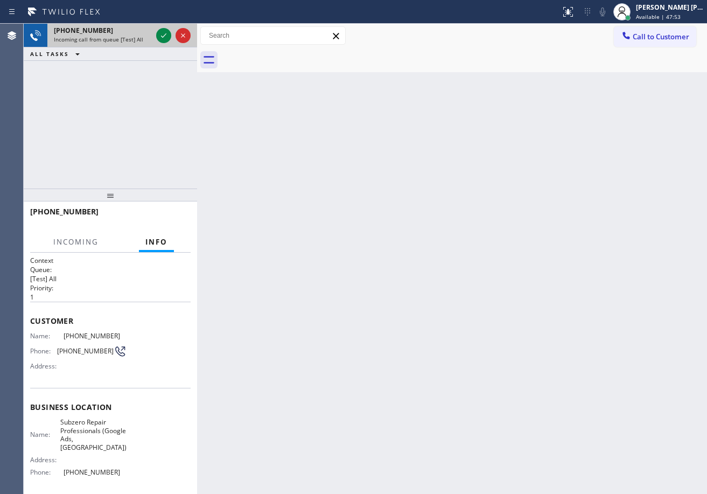
click at [145, 34] on div "[PHONE_NUMBER]" at bounding box center [103, 30] width 98 height 9
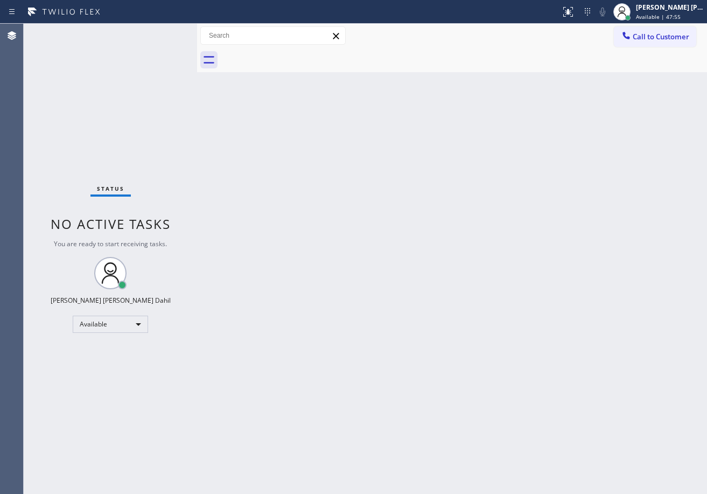
click at [165, 33] on div "Status No active tasks You are ready to start receiving tasks. [PERSON_NAME] [P…" at bounding box center [110, 259] width 173 height 470
click at [164, 33] on div "Status No active tasks You are ready to start receiving tasks. [PERSON_NAME] [P…" at bounding box center [110, 259] width 173 height 470
